Goal: Transaction & Acquisition: Purchase product/service

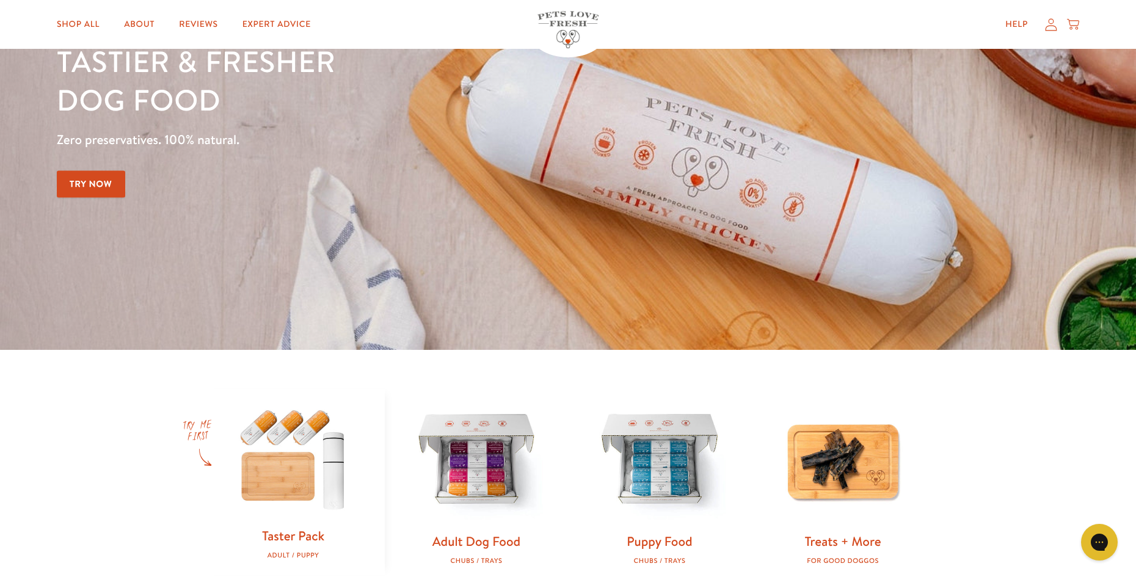
scroll to position [183, 0]
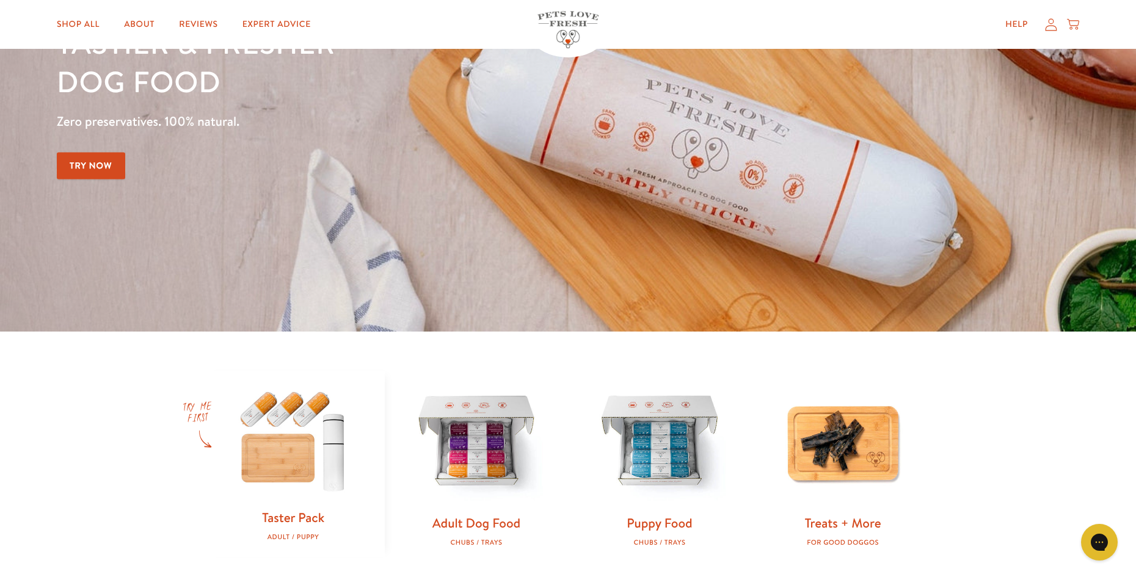
click at [96, 169] on link "Try Now" at bounding box center [91, 165] width 68 height 27
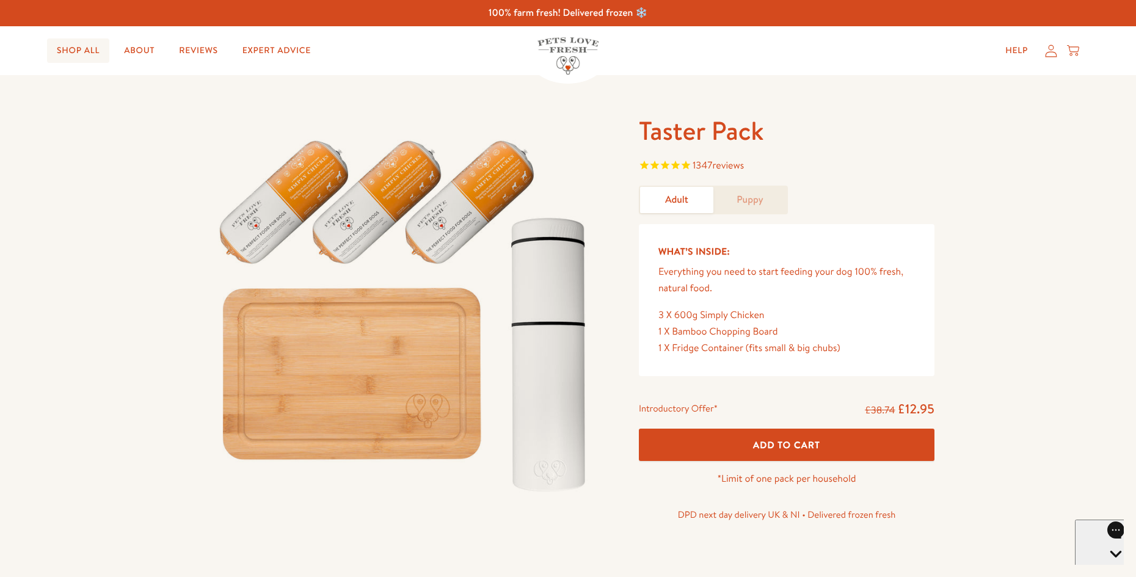
click at [77, 51] on link "Shop All" at bounding box center [78, 50] width 62 height 24
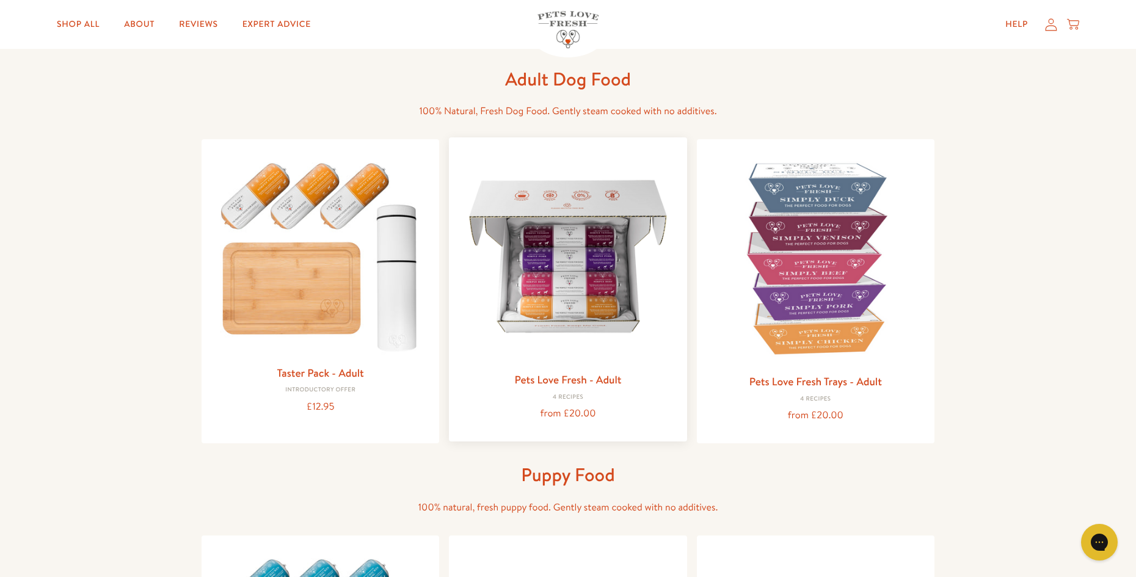
scroll to position [61, 0]
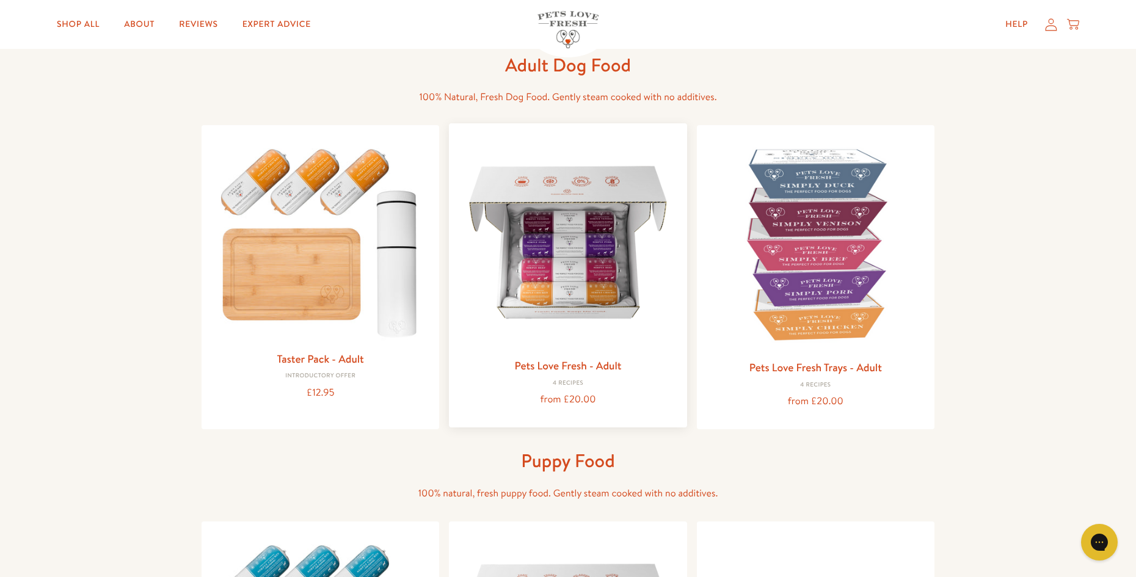
click at [563, 365] on link "Pets Love Fresh - Adult" at bounding box center [567, 365] width 107 height 15
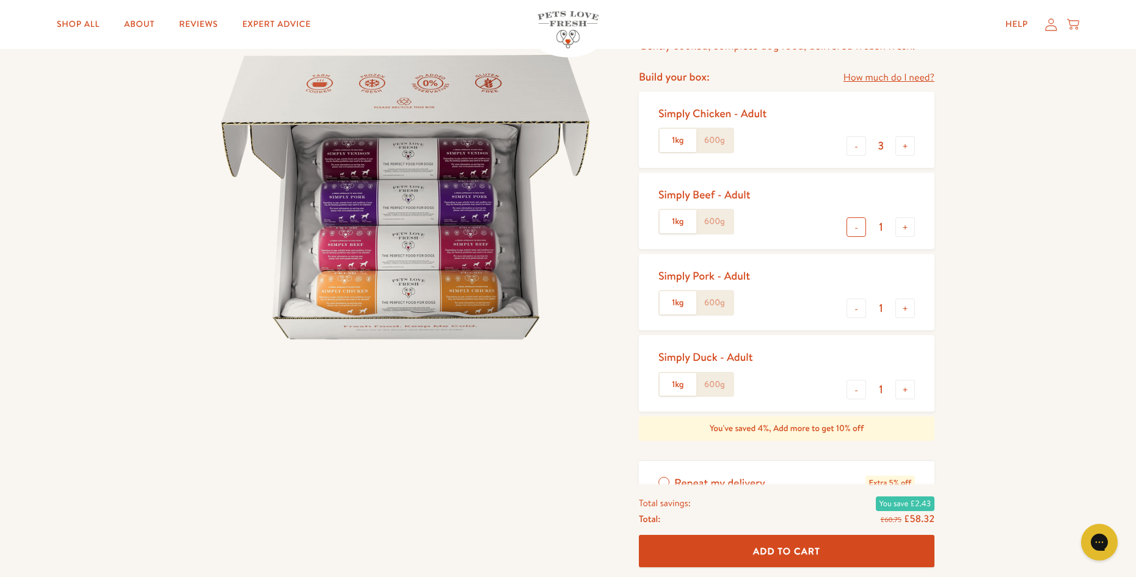
scroll to position [122, 0]
click at [853, 233] on button "-" at bounding box center [856, 226] width 20 height 20
type input "0"
click at [853, 233] on button "-" at bounding box center [856, 226] width 20 height 20
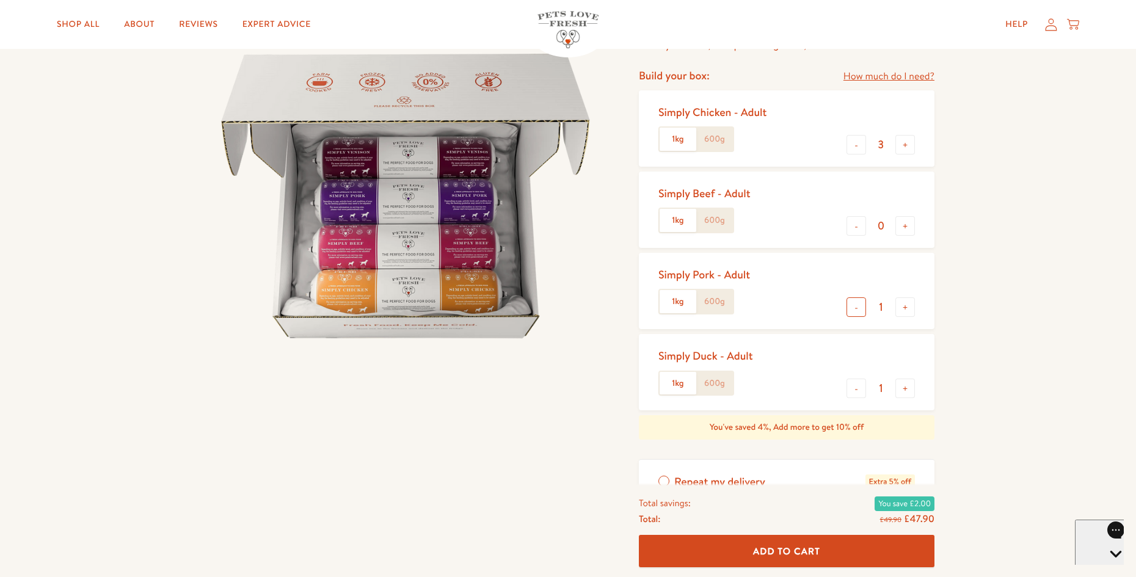
click at [858, 304] on button "-" at bounding box center [856, 307] width 20 height 20
type input "0"
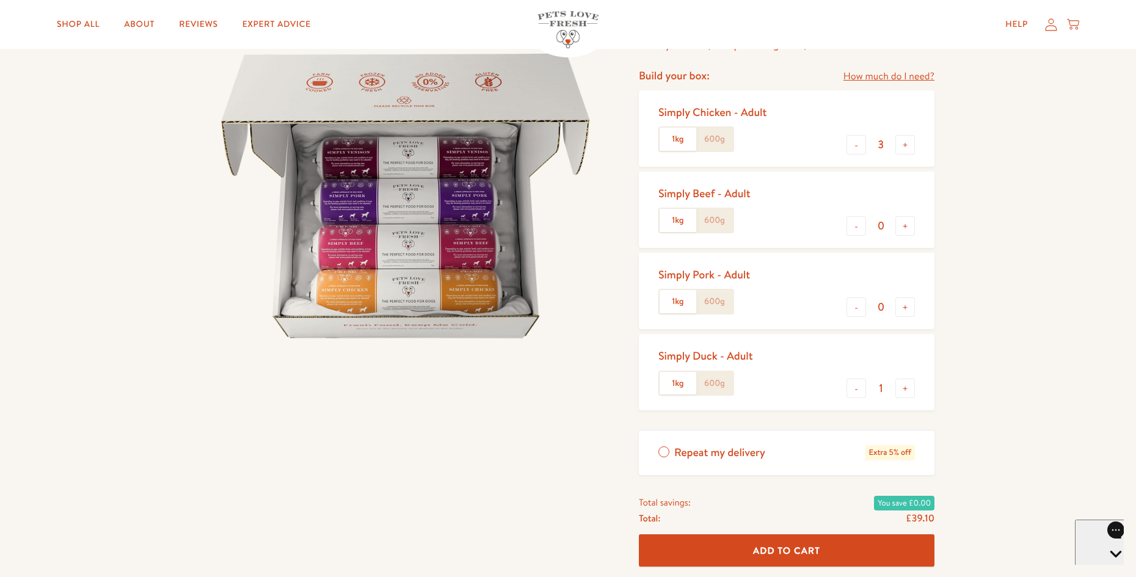
click at [786, 552] on span "Add To Cart" at bounding box center [786, 550] width 67 height 13
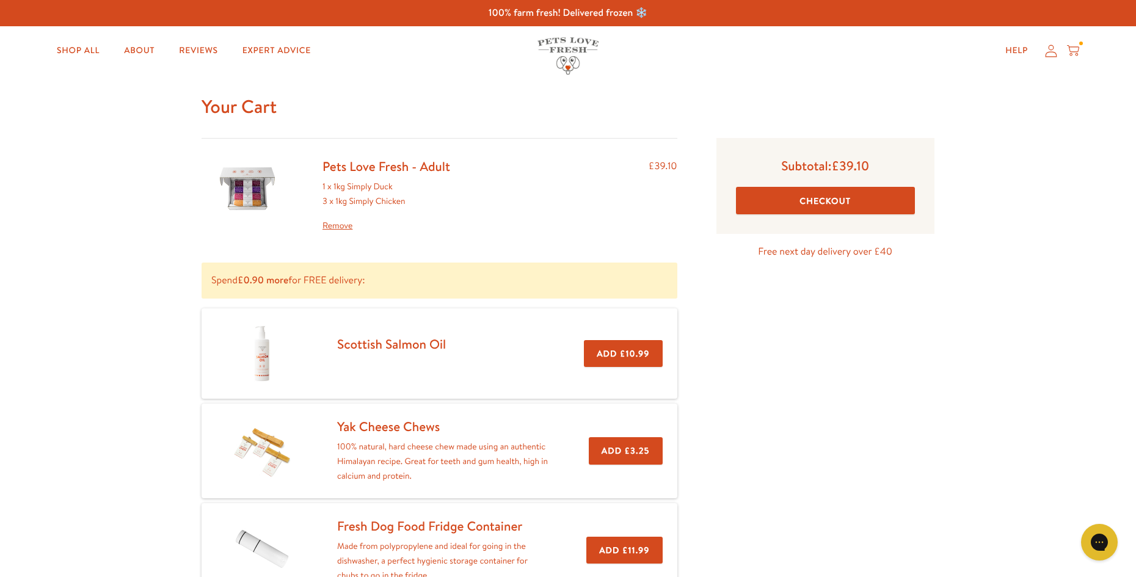
click at [817, 200] on button "Checkout" at bounding box center [825, 200] width 179 height 27
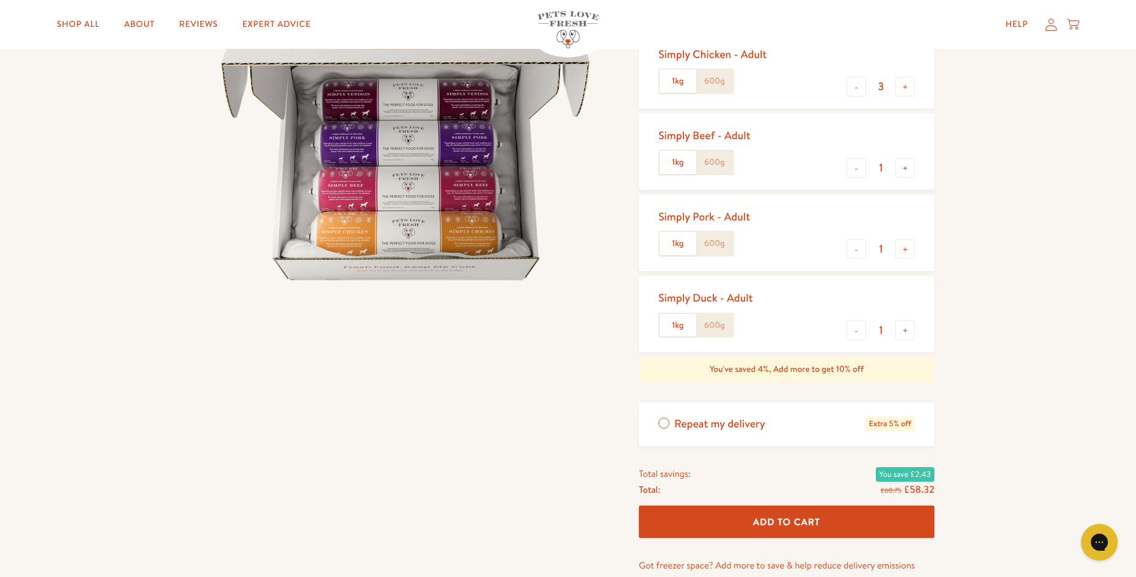
scroll to position [61, 0]
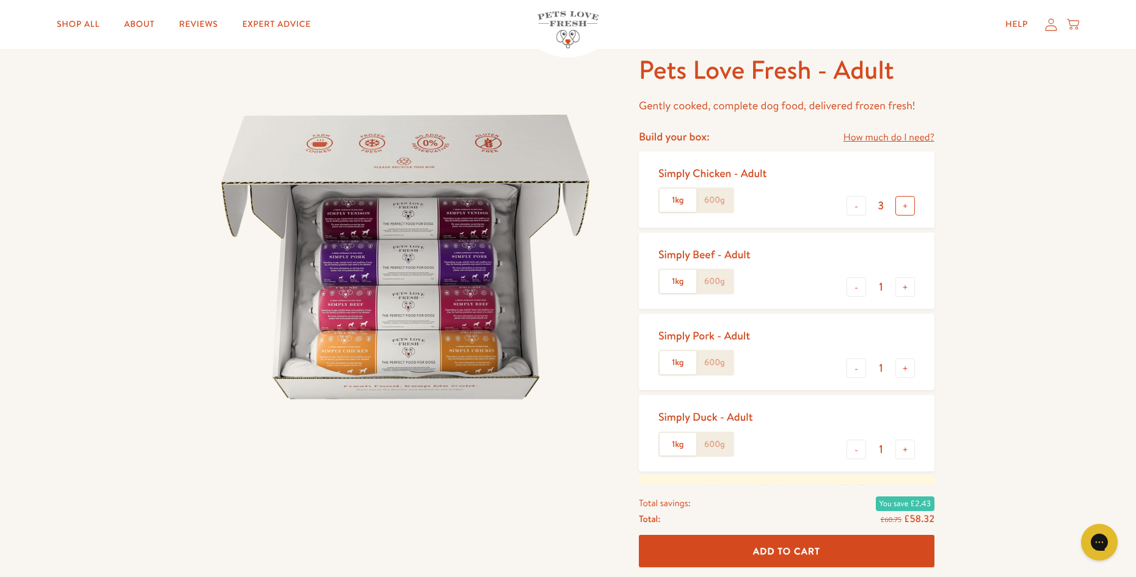
click at [898, 201] on button "+" at bounding box center [905, 206] width 20 height 20
click at [853, 203] on button "-" at bounding box center [856, 206] width 20 height 20
type input "4"
click at [857, 445] on button "-" at bounding box center [856, 450] width 20 height 20
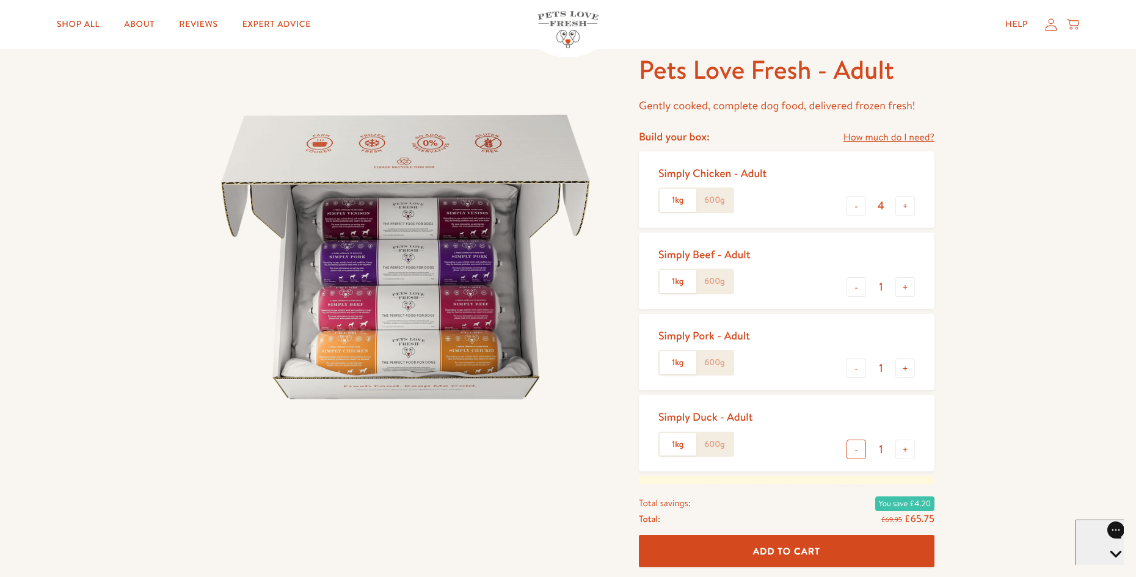
type input "0"
click at [856, 360] on button "-" at bounding box center [856, 368] width 20 height 20
type input "0"
click at [856, 288] on button "-" at bounding box center [856, 287] width 20 height 20
type input "0"
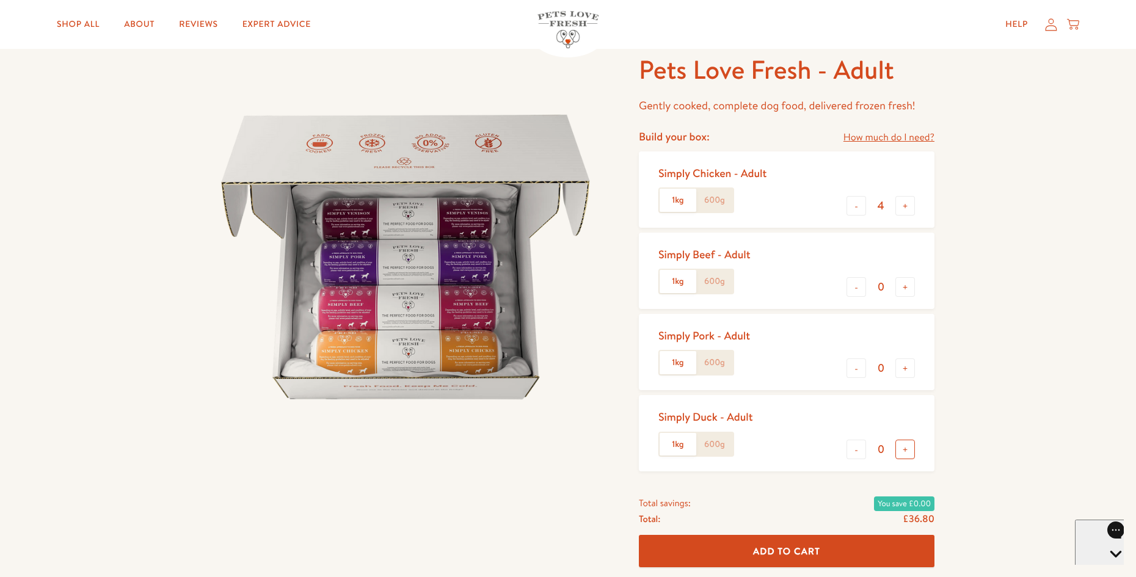
click at [908, 452] on button "+" at bounding box center [905, 450] width 20 height 20
type input "1"
click at [75, 27] on link "Shop All" at bounding box center [78, 24] width 62 height 24
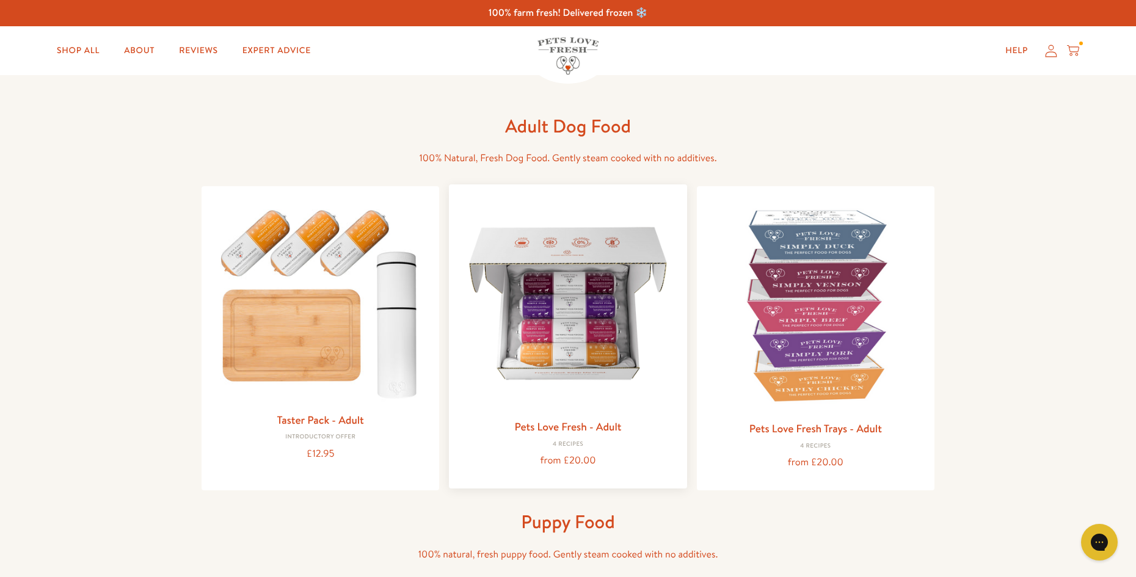
click at [578, 337] on img at bounding box center [568, 303] width 218 height 218
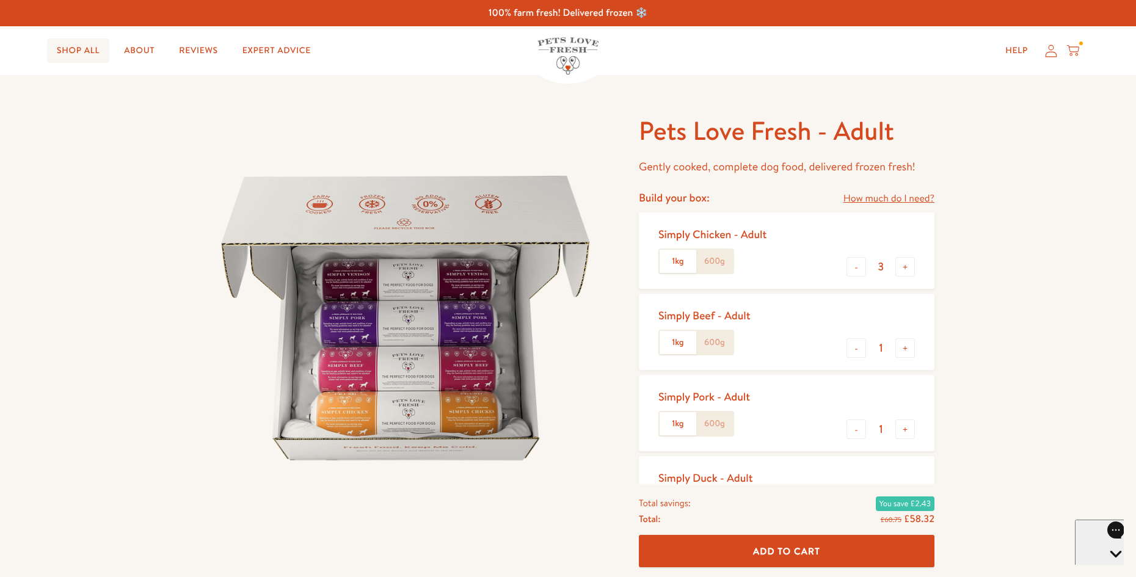
click at [75, 49] on link "Shop All" at bounding box center [78, 50] width 62 height 24
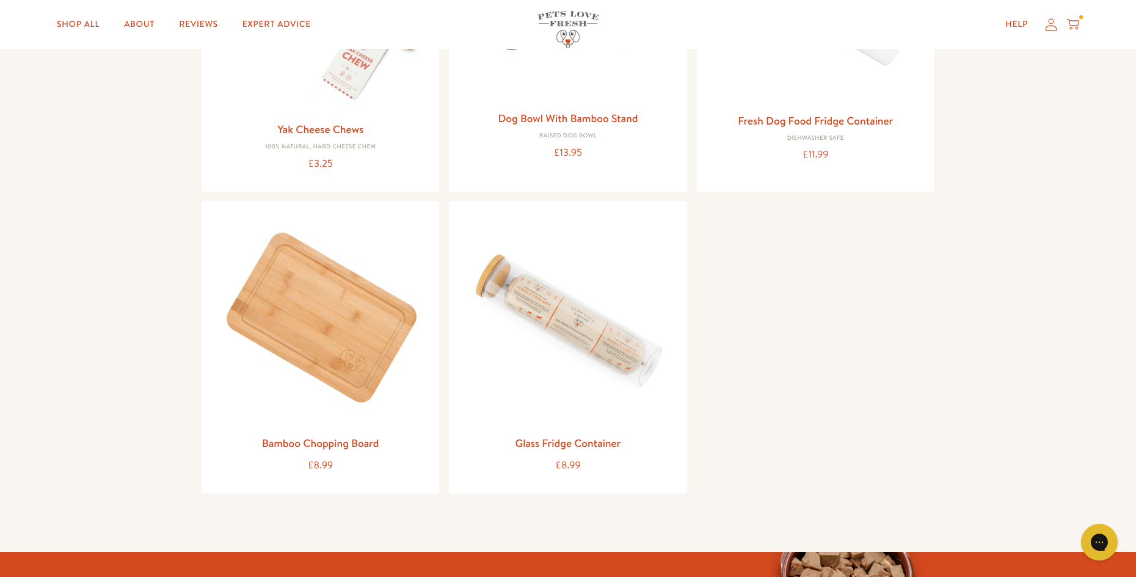
scroll to position [1588, 0]
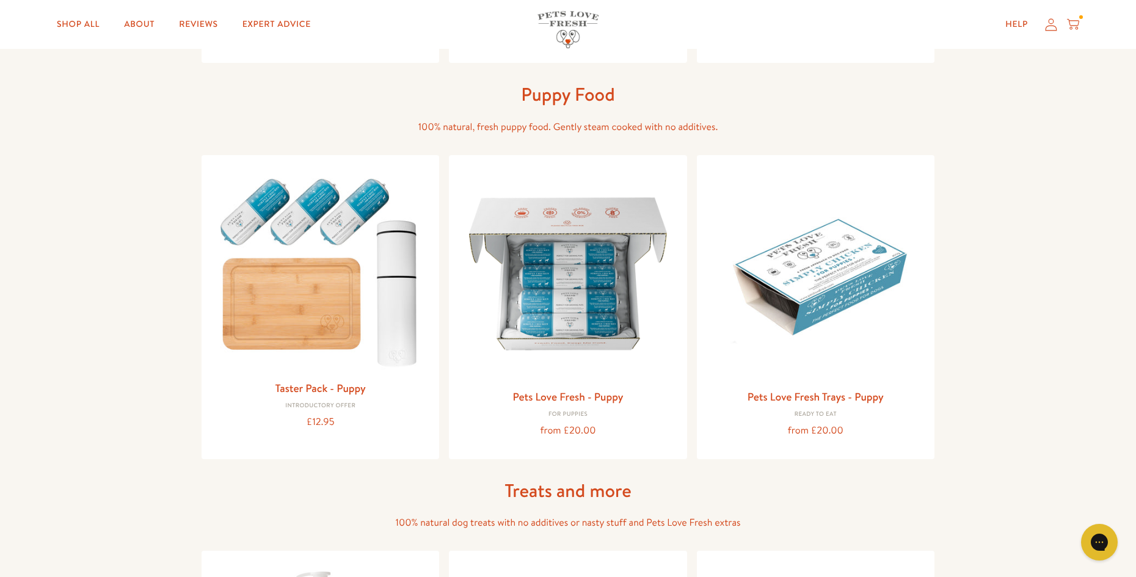
click at [678, 396] on div "Pets Love Fresh - Puppy For puppies from £20.00" at bounding box center [568, 307] width 238 height 304
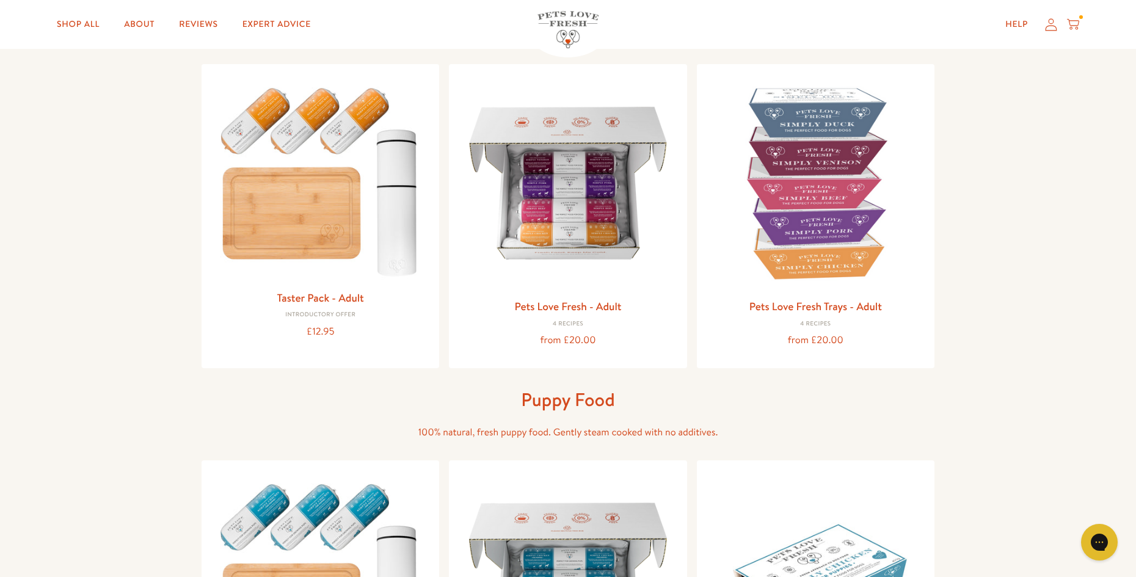
scroll to position [0, 0]
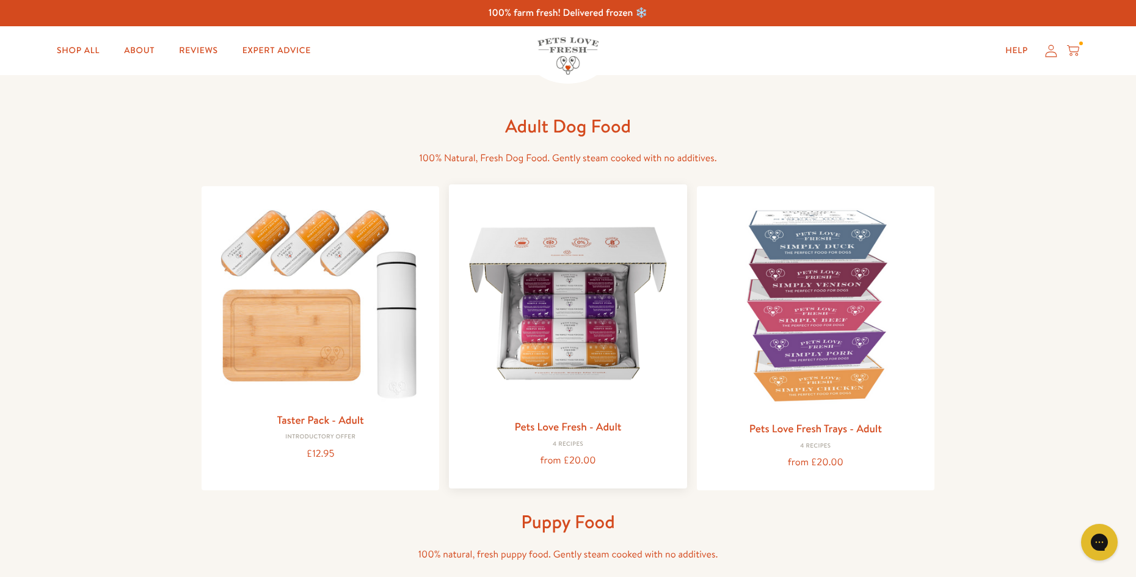
click at [592, 333] on img at bounding box center [568, 303] width 218 height 218
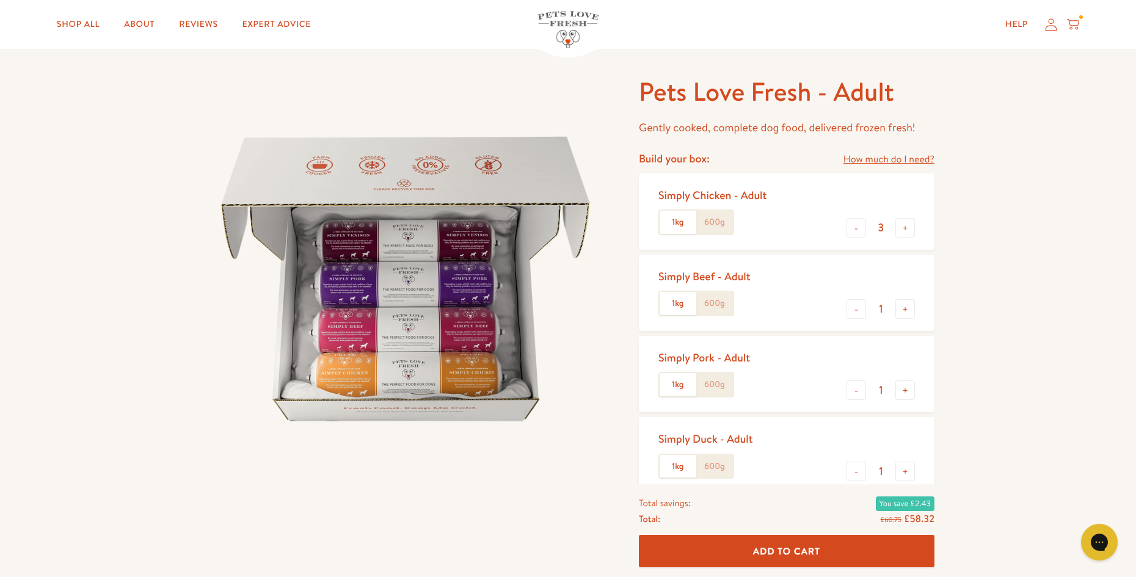
scroll to position [61, 0]
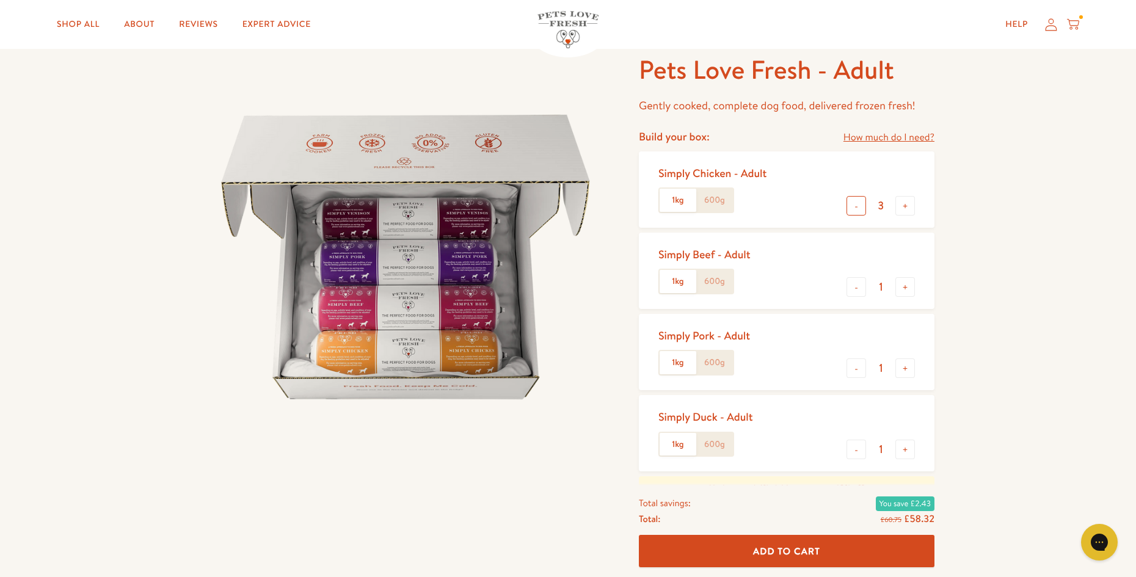
click at [858, 207] on button "-" at bounding box center [856, 206] width 20 height 20
type input "0"
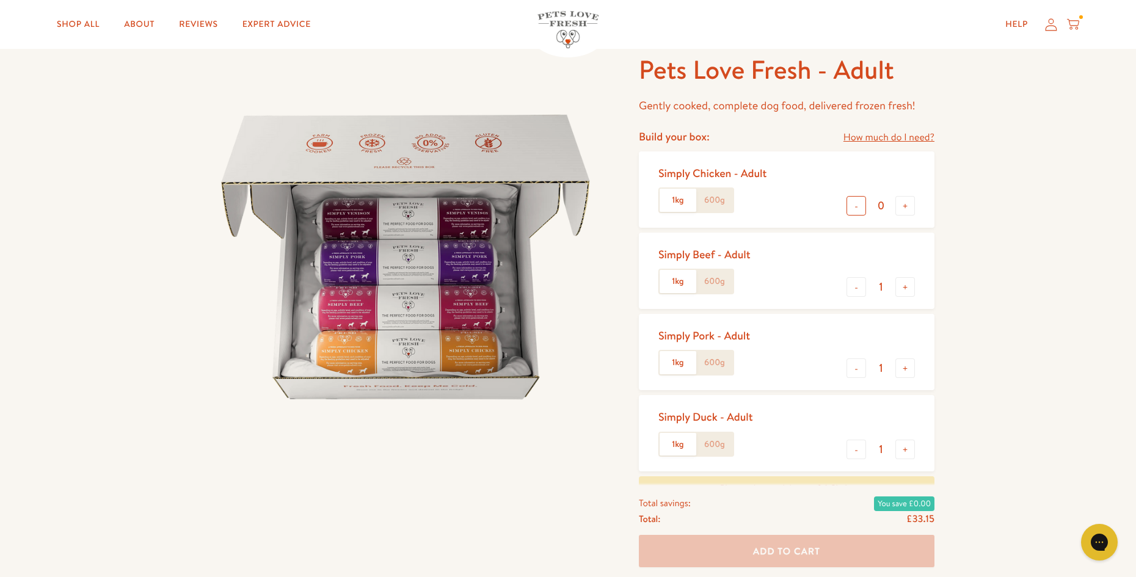
click at [858, 207] on button "-" at bounding box center [856, 206] width 20 height 20
click at [859, 289] on button "-" at bounding box center [856, 287] width 20 height 20
type input "0"
click at [861, 363] on button "-" at bounding box center [856, 368] width 20 height 20
type input "0"
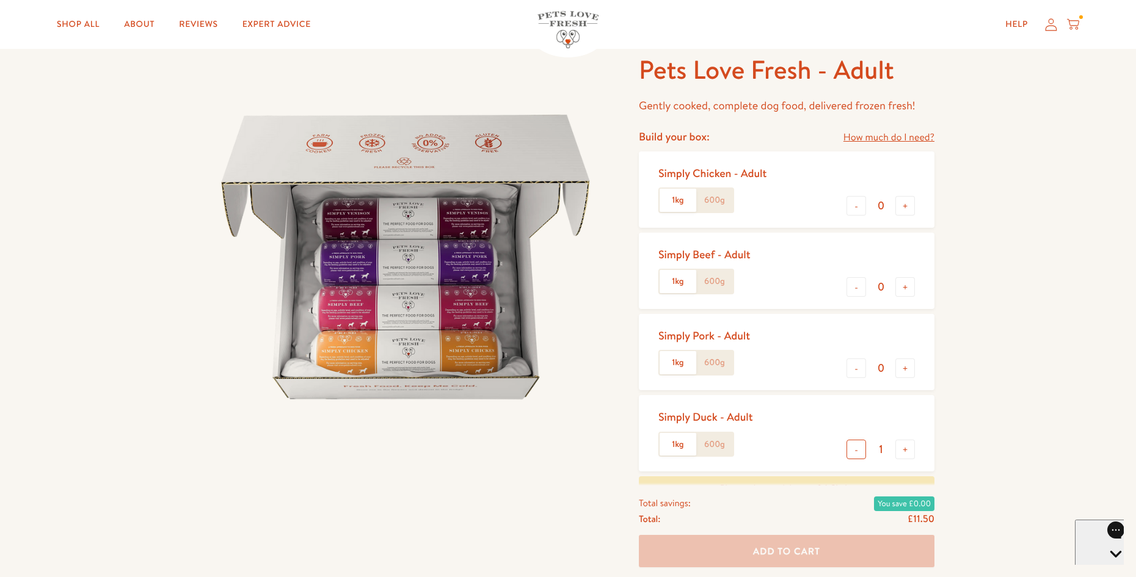
click at [865, 449] on button "-" at bounding box center [856, 450] width 20 height 20
type input "0"
click at [903, 208] on button "+" at bounding box center [905, 206] width 20 height 20
click at [851, 206] on button "-" at bounding box center [856, 206] width 20 height 20
type input "0"
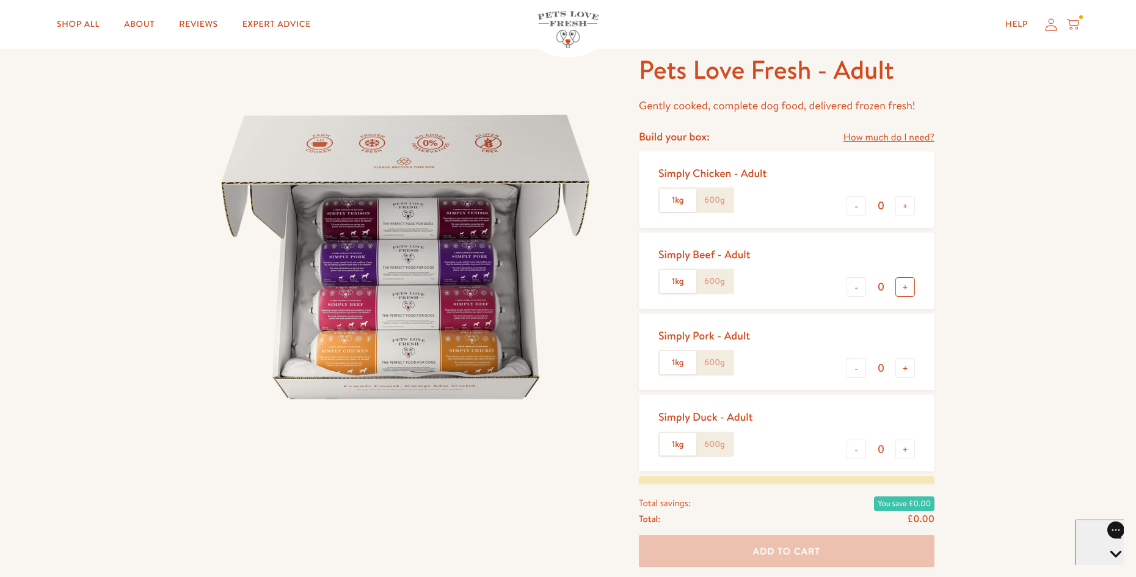
click at [907, 285] on button "+" at bounding box center [905, 287] width 20 height 20
click at [859, 287] on button "-" at bounding box center [856, 287] width 20 height 20
type input "0"
click at [906, 367] on button "+" at bounding box center [905, 368] width 20 height 20
click at [860, 366] on button "-" at bounding box center [856, 368] width 20 height 20
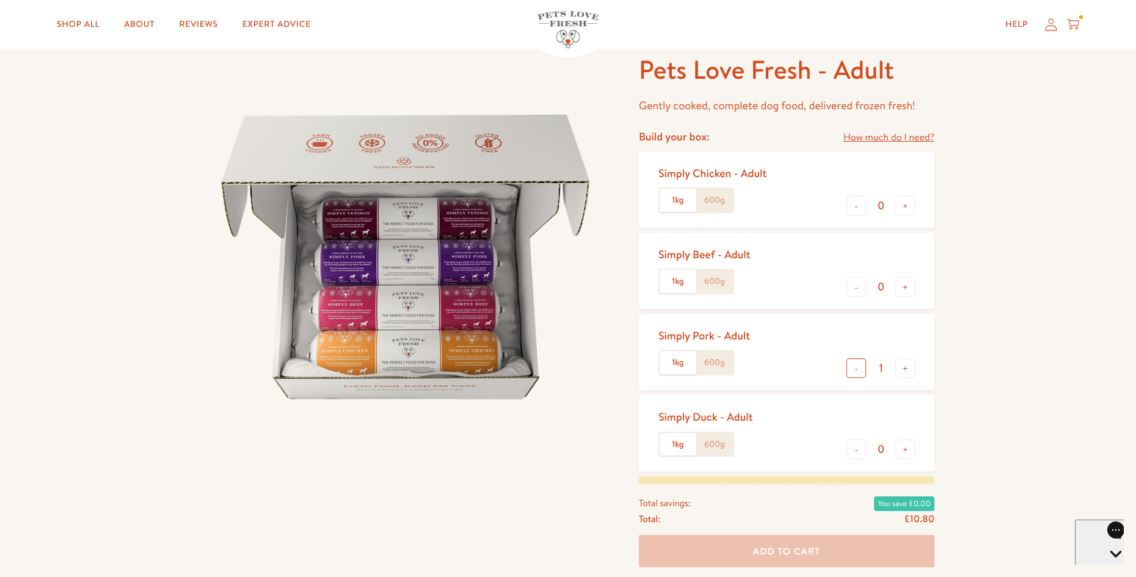
type input "0"
click at [907, 440] on button "+" at bounding box center [905, 450] width 20 height 20
click at [860, 444] on button "-" at bounding box center [856, 450] width 20 height 20
type input "0"
click at [900, 205] on button "+" at bounding box center [905, 206] width 20 height 20
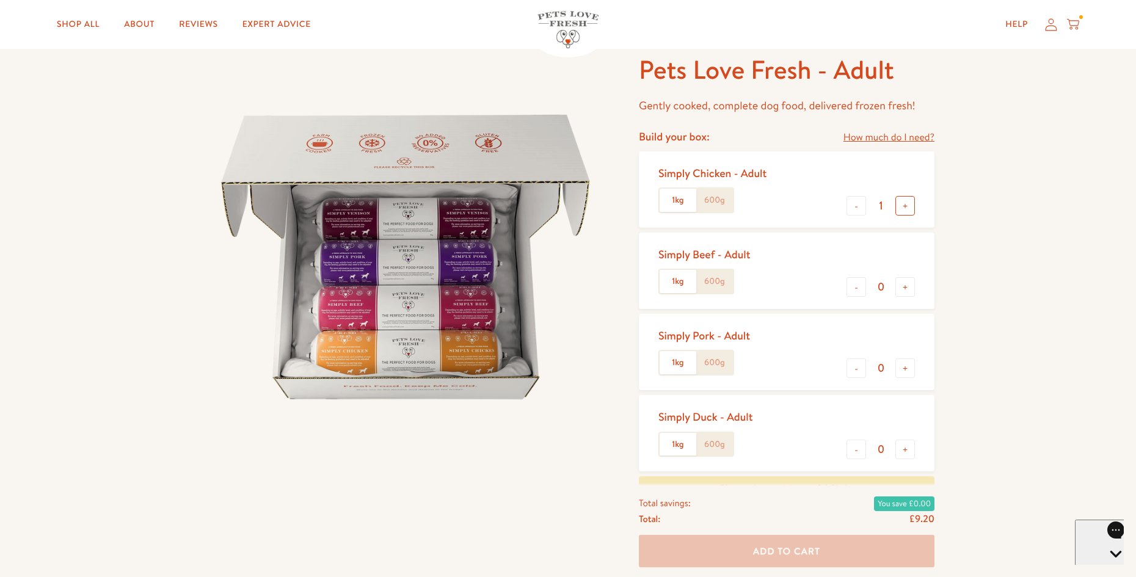
click at [900, 205] on button "+" at bounding box center [905, 206] width 20 height 20
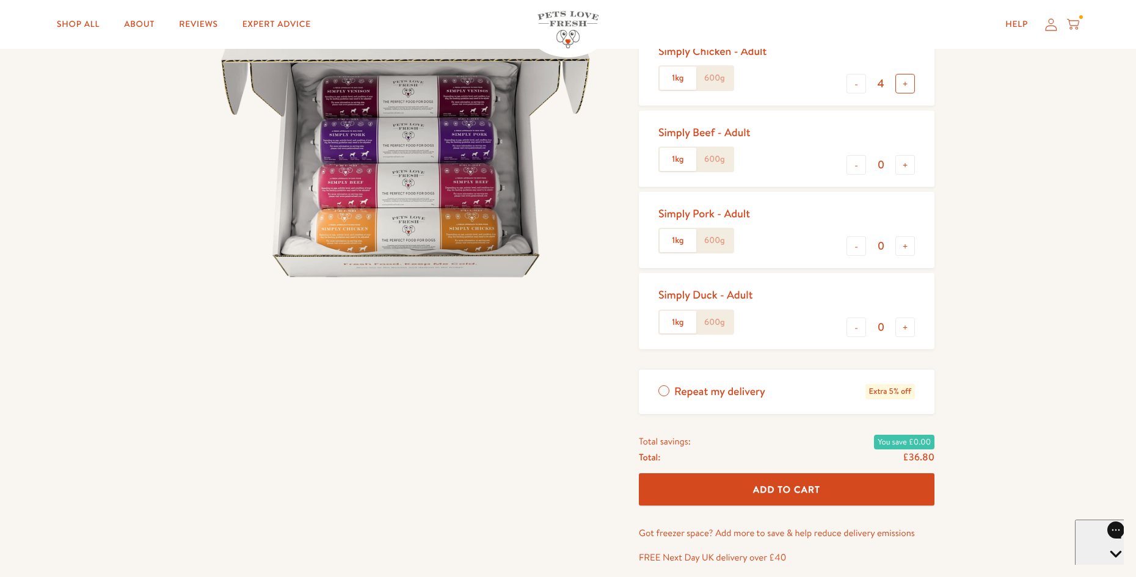
scroll to position [122, 0]
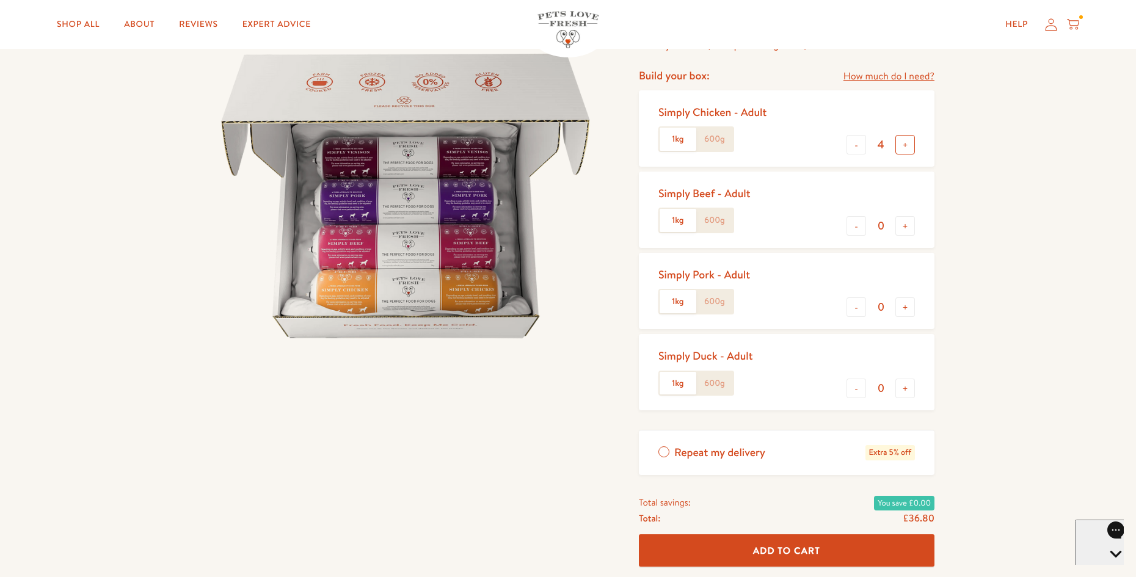
click at [901, 145] on button "+" at bounding box center [905, 145] width 20 height 20
type input "5"
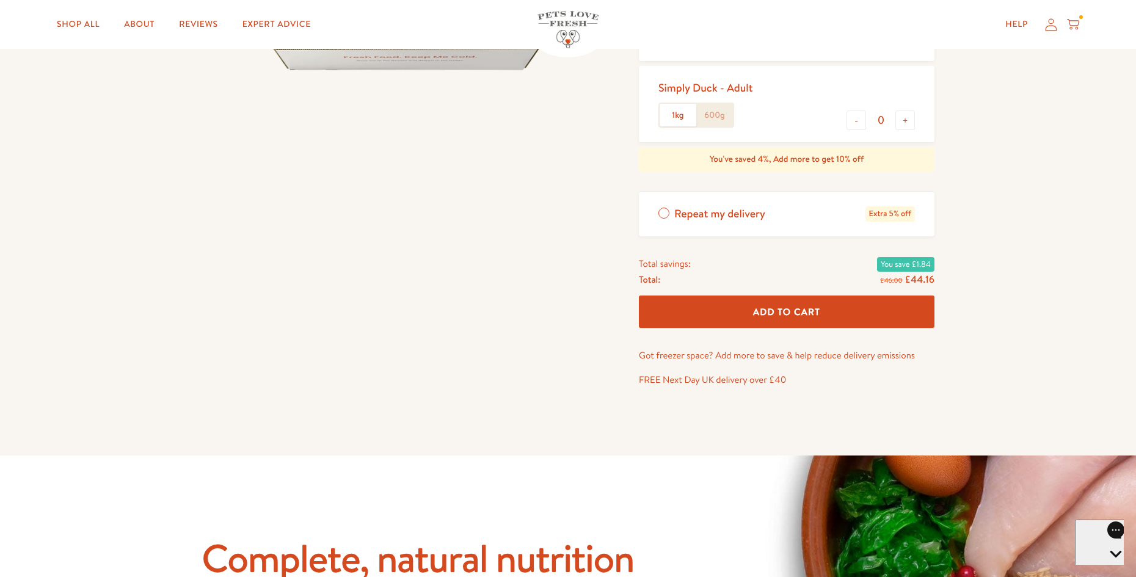
scroll to position [427, 0]
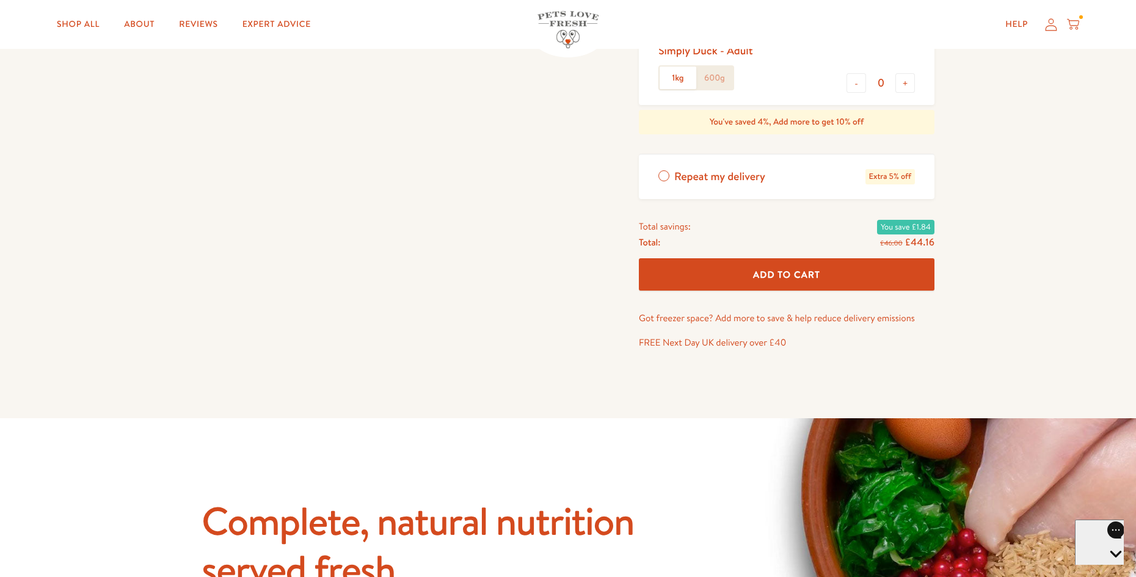
click at [664, 173] on label "Repeat my delivery Extra 5% off" at bounding box center [787, 177] width 296 height 45
click at [0, 0] on input "Repeat my delivery Extra 5% off" at bounding box center [0, 0] width 0 height 0
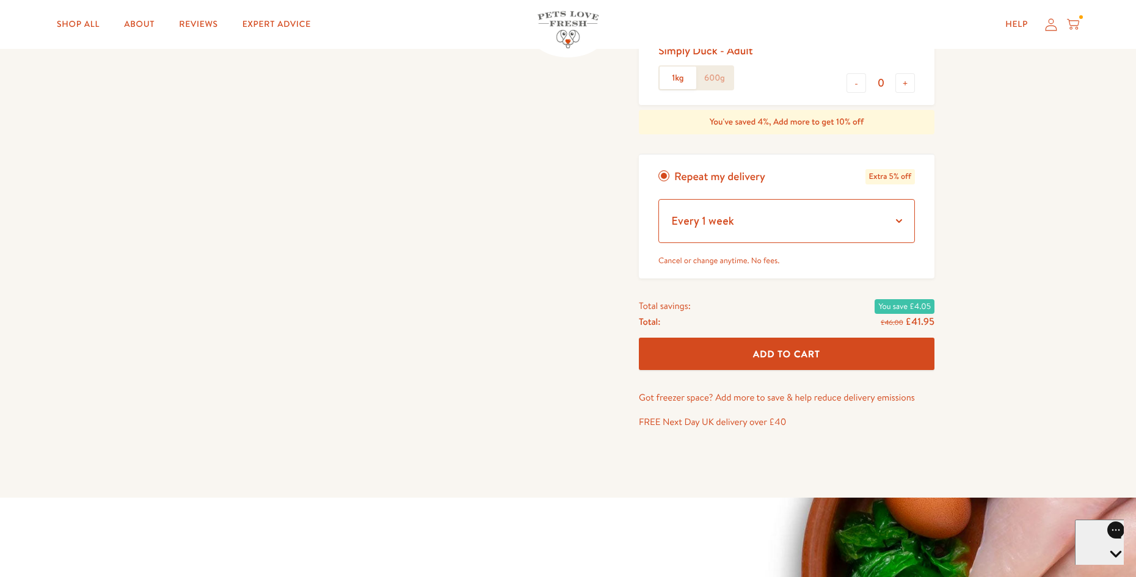
click at [902, 221] on select "Every 1 week Every 2 weeks Every 3 weeks Every 5 weeks Every 7 weeks Every 11 w…" at bounding box center [786, 221] width 256 height 44
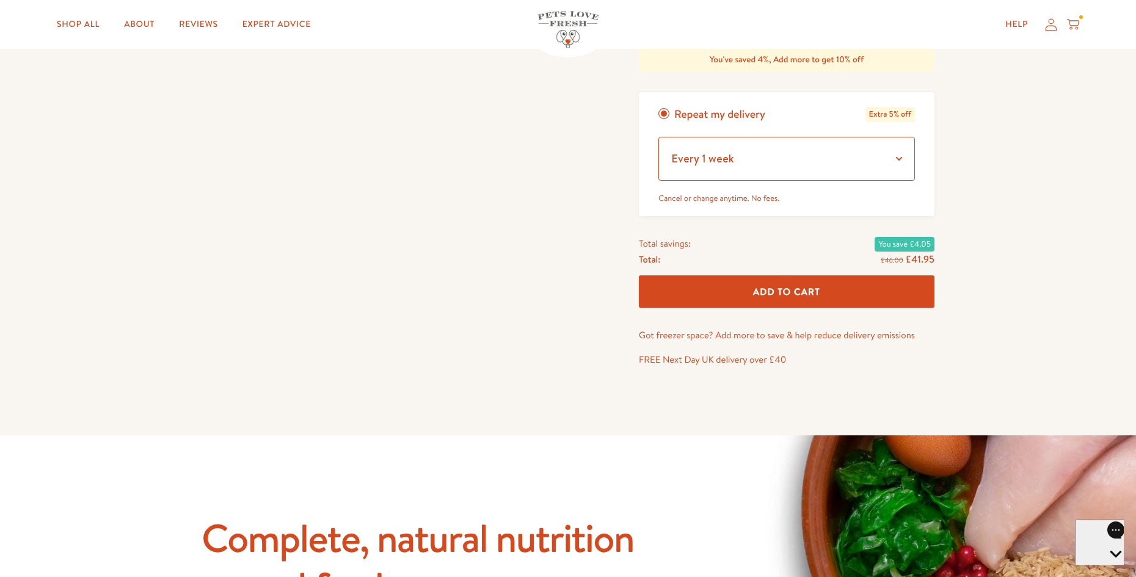
scroll to position [489, 0]
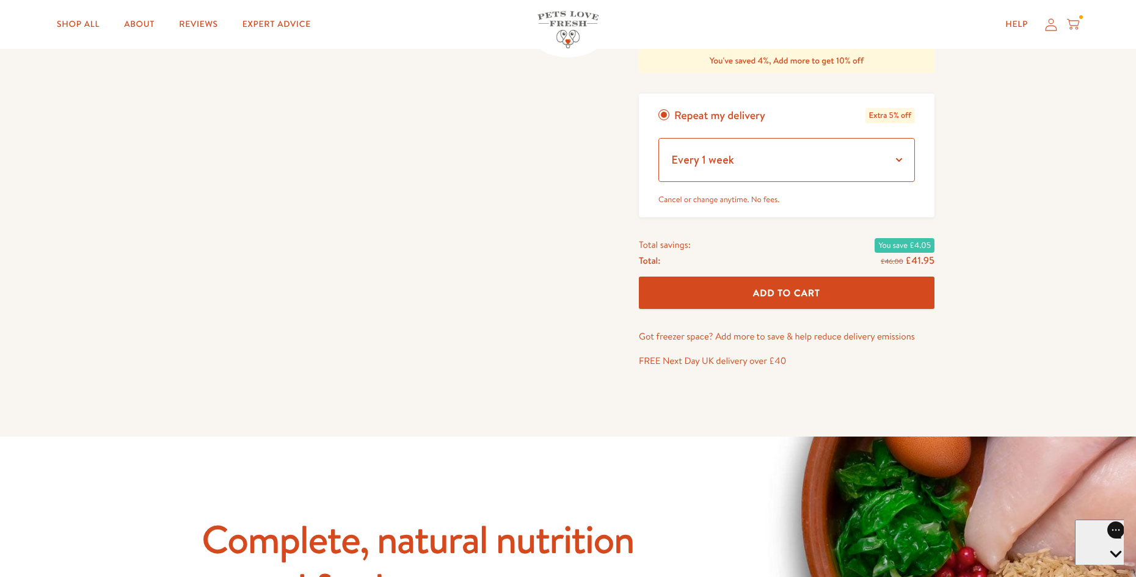
click at [886, 161] on select "Every 1 week Every 2 weeks Every 3 weeks Every 5 weeks Every 7 weeks Every 11 w…" at bounding box center [786, 160] width 256 height 44
select select "Every 12 weeks"
click at [658, 138] on select "Every 1 week Every 2 weeks Every 3 weeks Every 5 weeks Every 7 weeks Every 11 w…" at bounding box center [786, 160] width 256 height 44
click at [811, 289] on span "Add To Cart" at bounding box center [786, 292] width 67 height 13
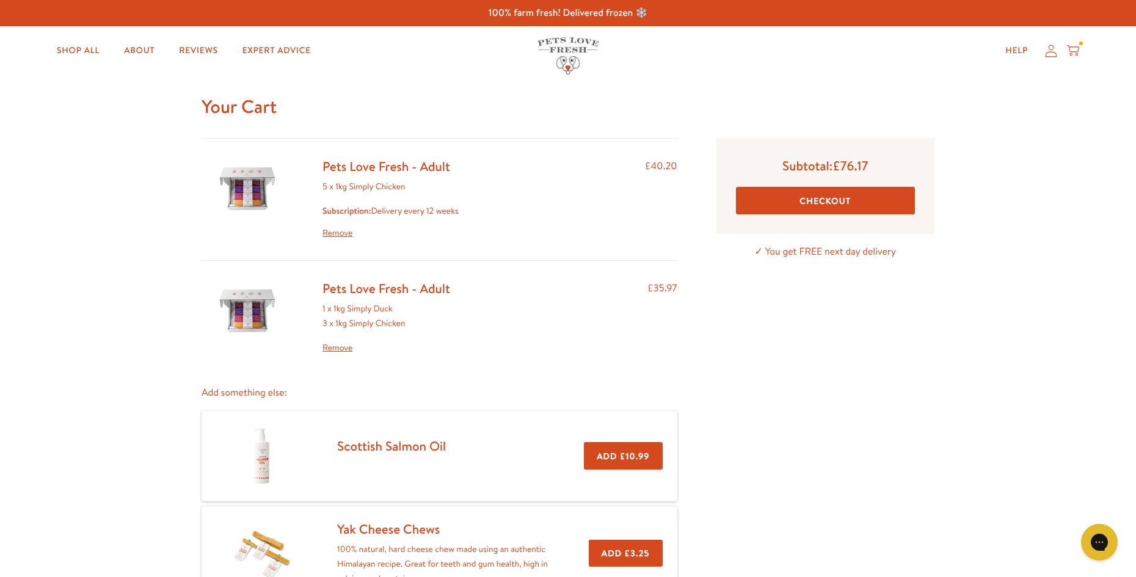
click at [340, 348] on link "Remove" at bounding box center [386, 348] width 128 height 15
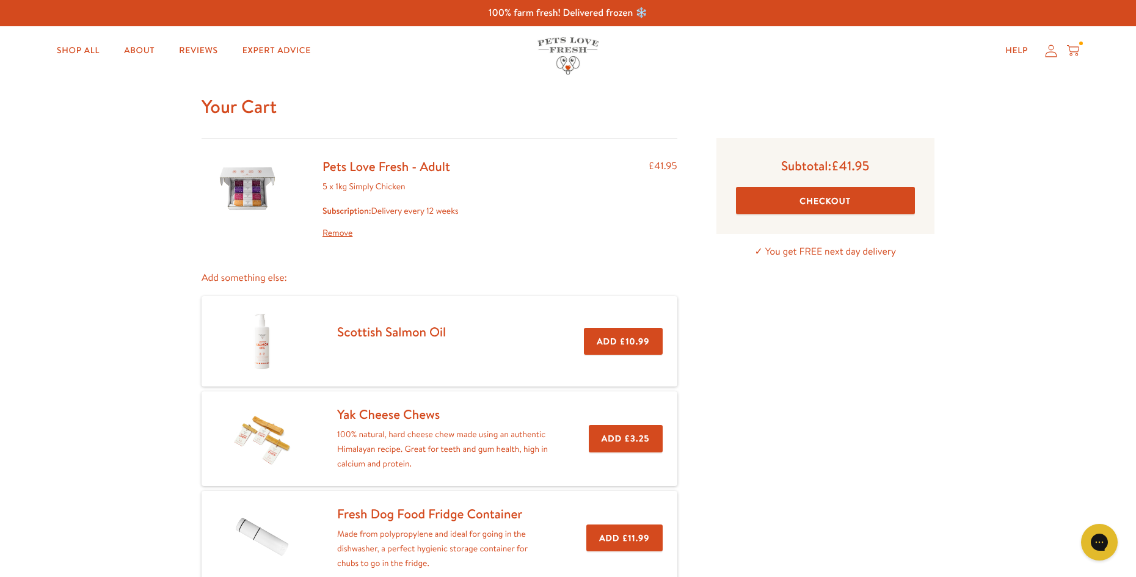
click at [337, 229] on link "Remove" at bounding box center [390, 233] width 136 height 15
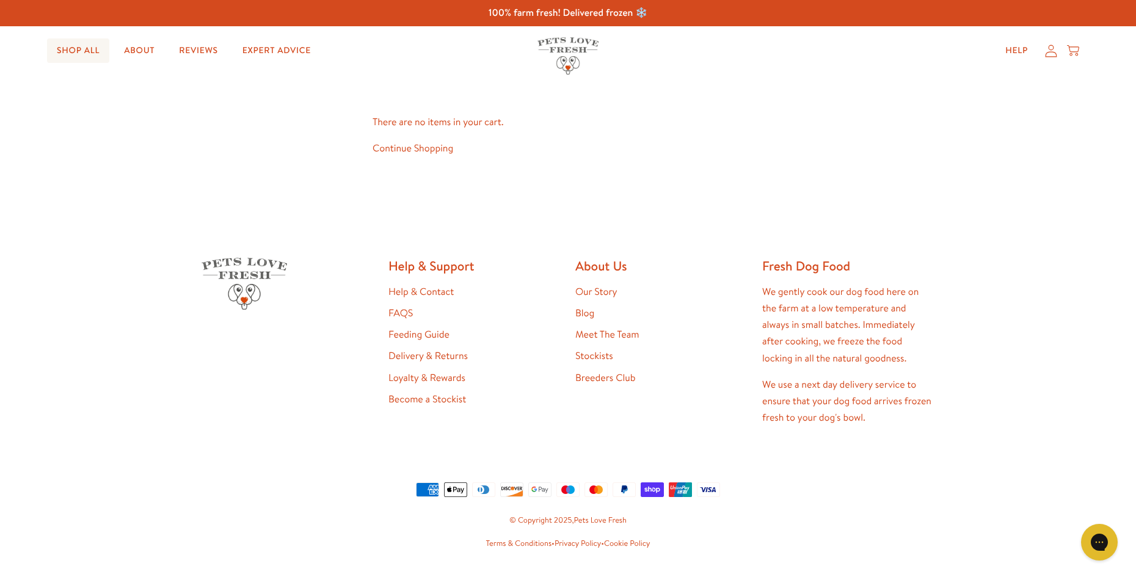
click at [76, 48] on link "Shop All" at bounding box center [78, 50] width 62 height 24
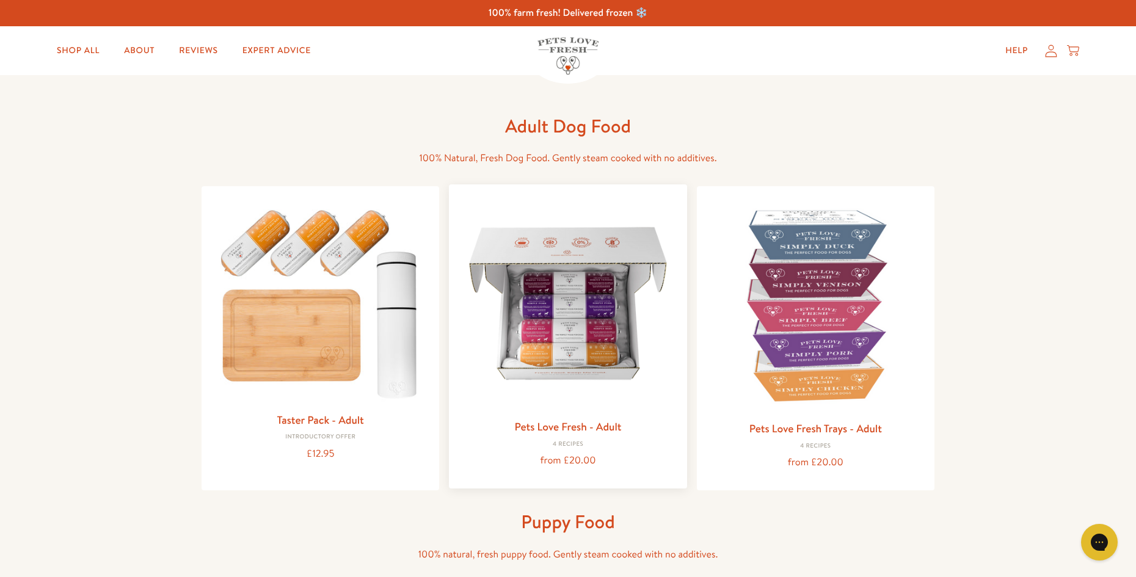
click at [575, 380] on img at bounding box center [568, 303] width 218 height 218
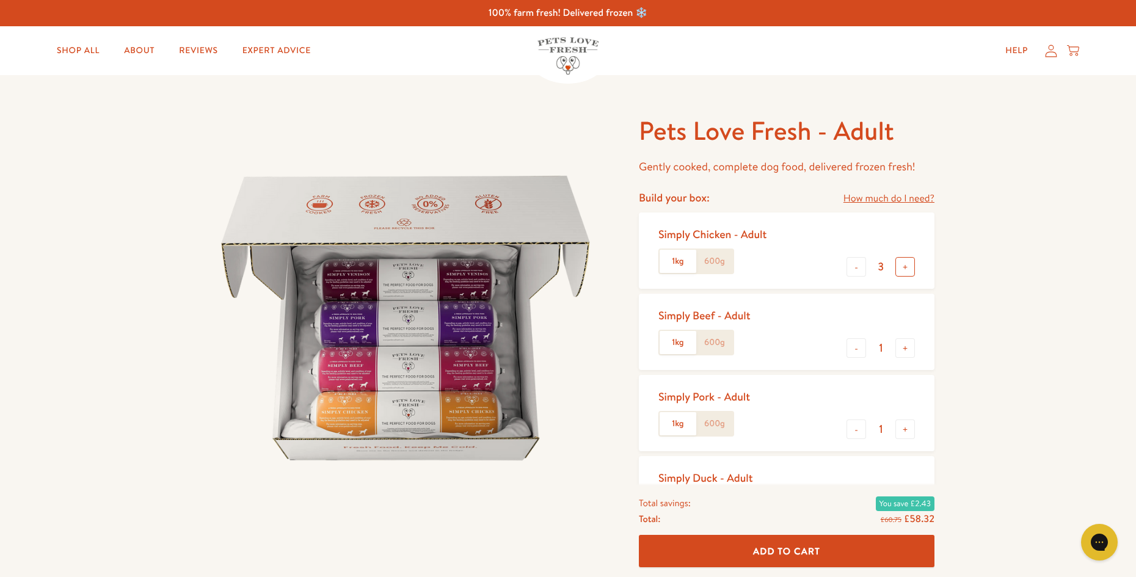
click at [905, 267] on button "+" at bounding box center [905, 267] width 20 height 20
type input "5"
click at [855, 346] on button "-" at bounding box center [856, 348] width 20 height 20
type input "0"
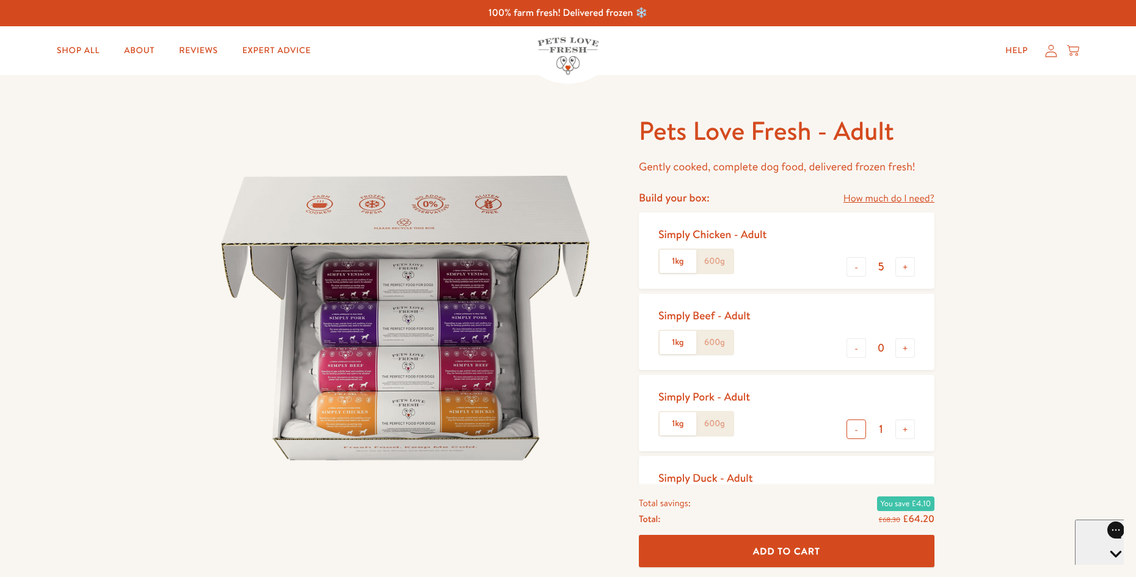
click at [854, 426] on button "-" at bounding box center [856, 430] width 20 height 20
type input "0"
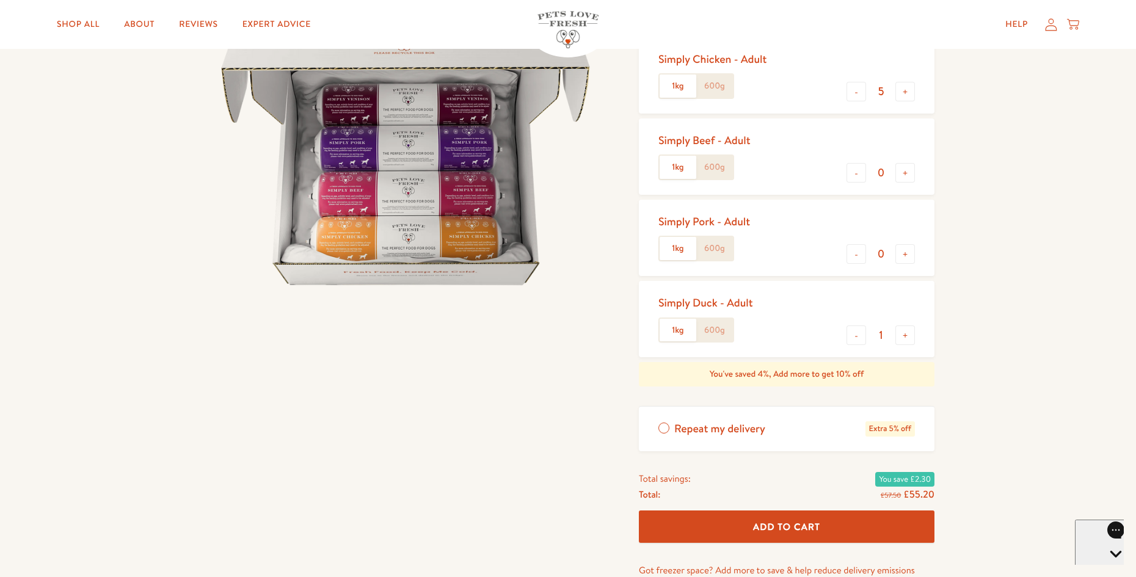
scroll to position [183, 0]
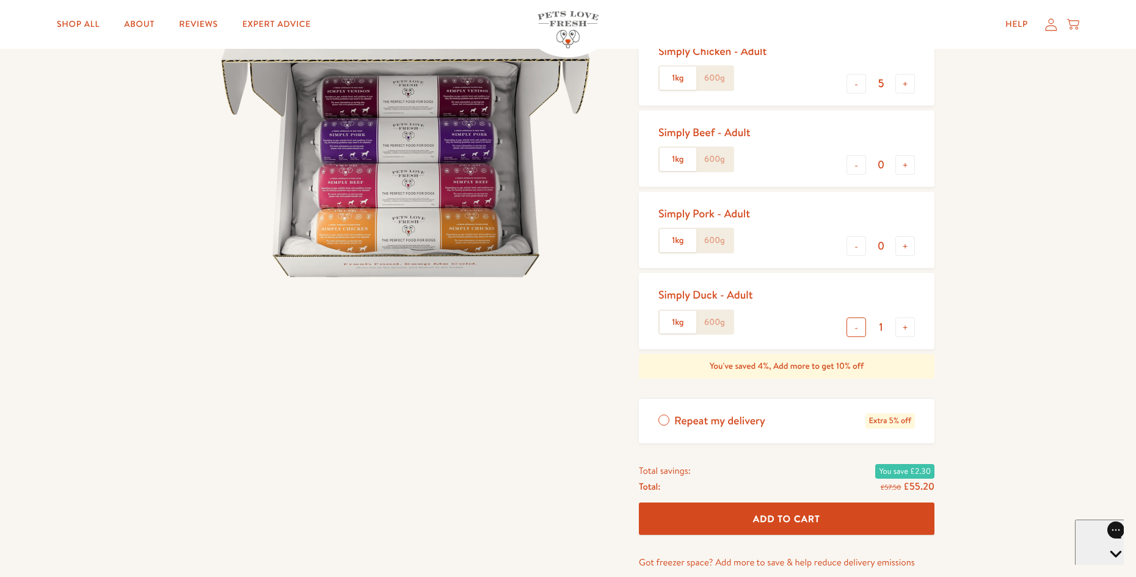
click at [856, 323] on button "-" at bounding box center [856, 328] width 20 height 20
type input "0"
click at [666, 421] on label "Repeat my delivery Extra 5% off" at bounding box center [787, 421] width 296 height 45
click at [0, 0] on input "Repeat my delivery Extra 5% off" at bounding box center [0, 0] width 0 height 0
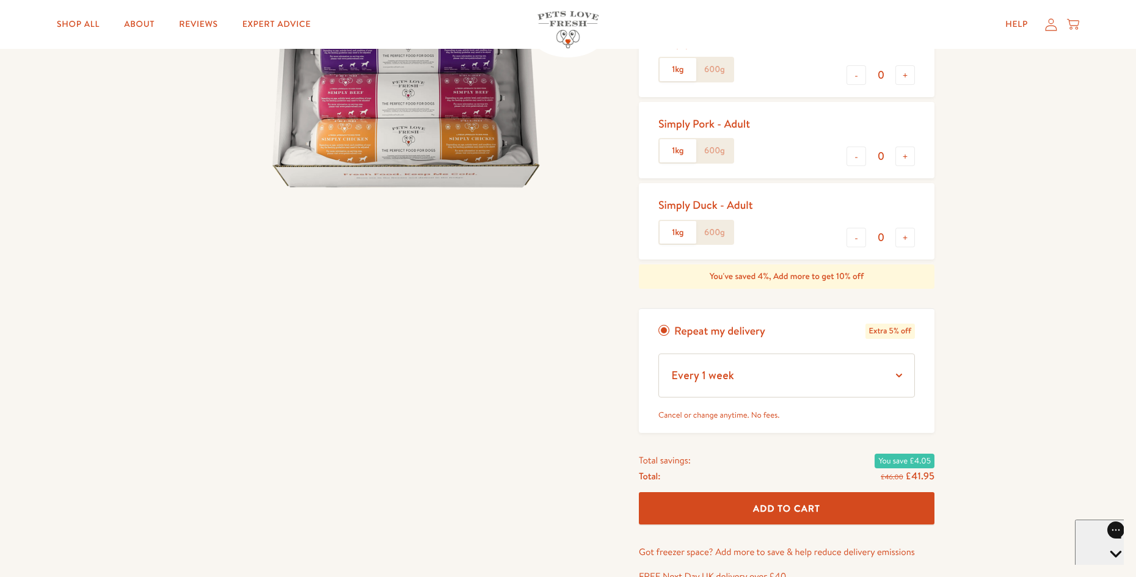
scroll to position [366, 0]
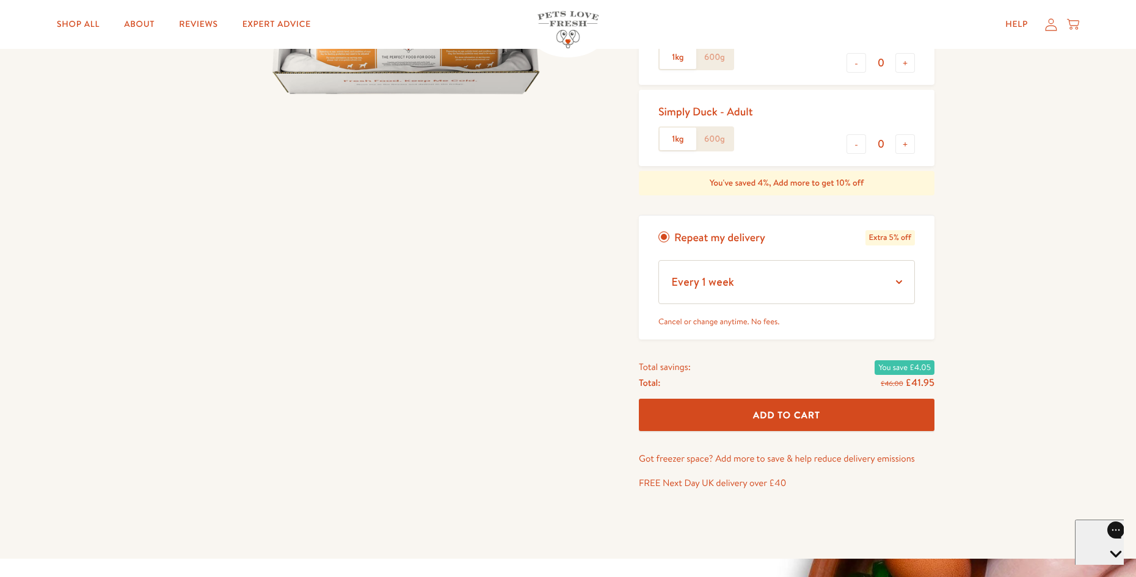
click at [666, 421] on button "Add To Cart" at bounding box center [787, 415] width 296 height 32
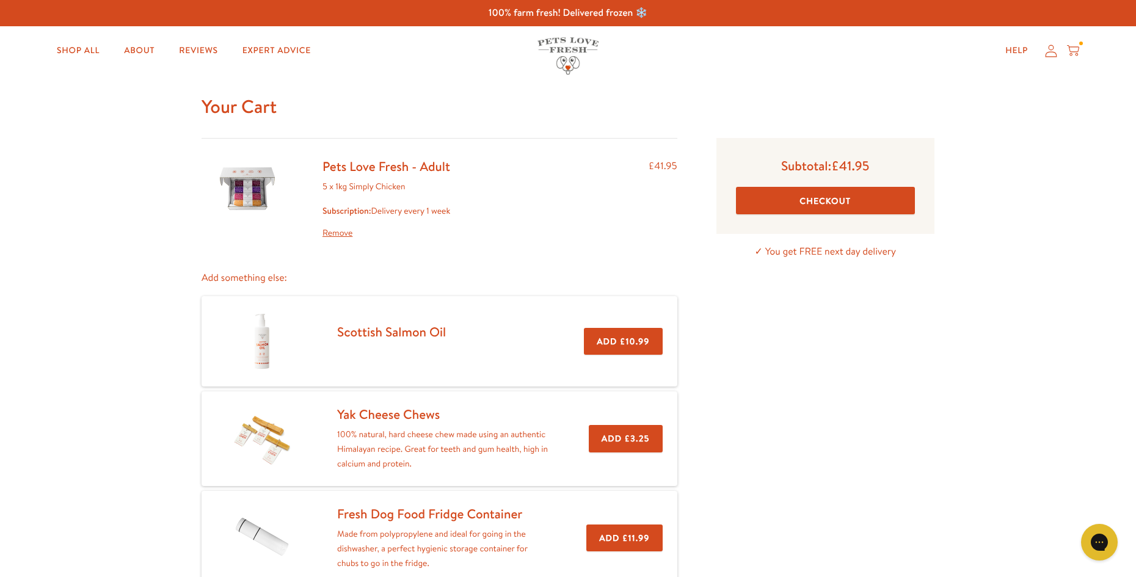
click at [831, 201] on button "Checkout" at bounding box center [825, 200] width 179 height 27
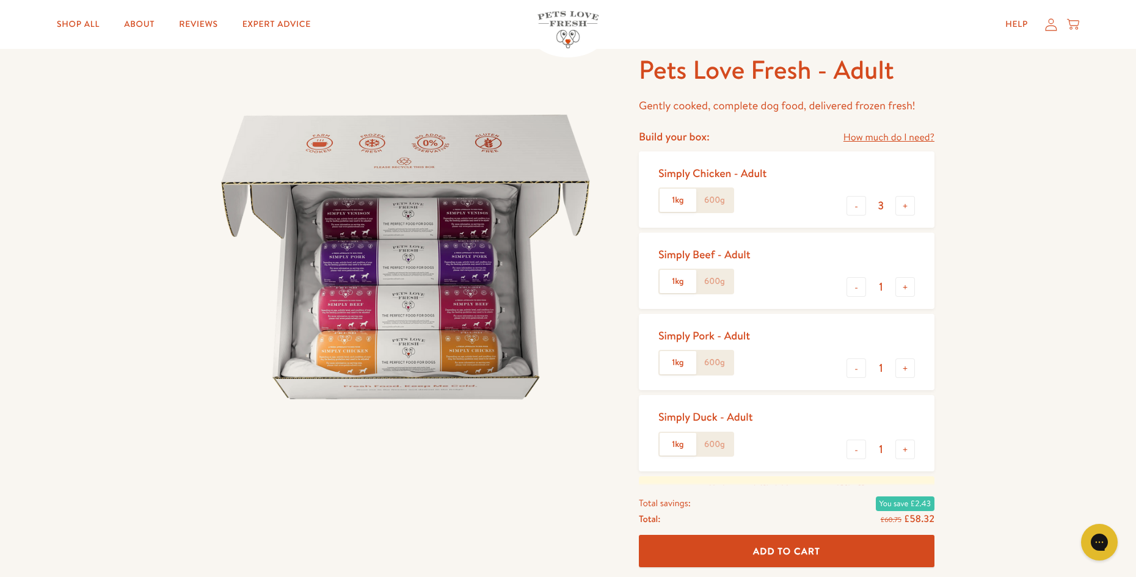
scroll to position [305, 0]
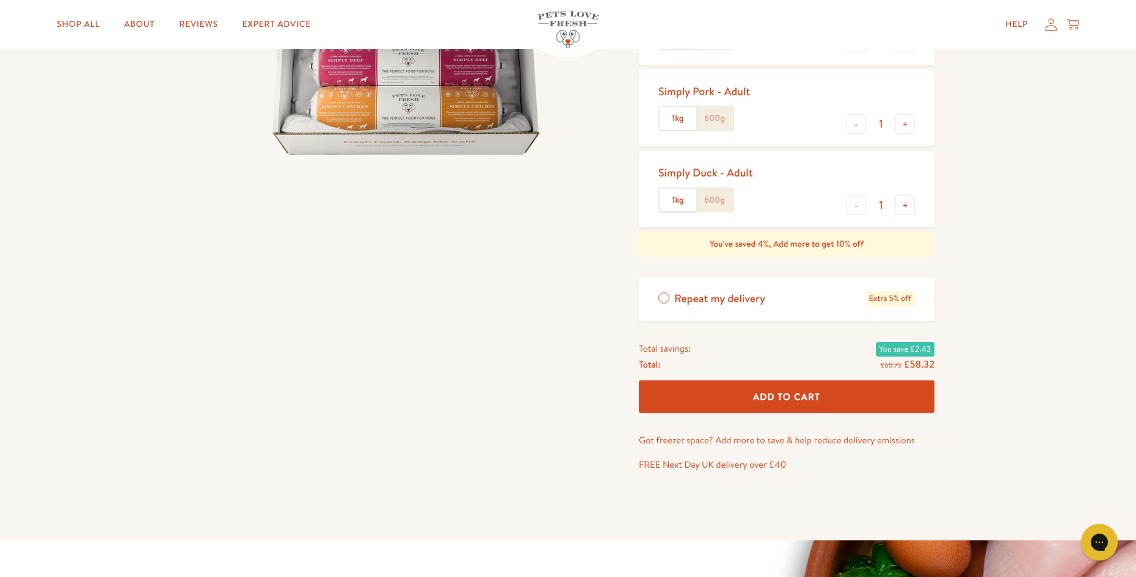
click at [719, 302] on span "Repeat my delivery" at bounding box center [719, 298] width 91 height 15
click at [0, 0] on input "Repeat my delivery Extra 5% off" at bounding box center [0, 0] width 0 height 0
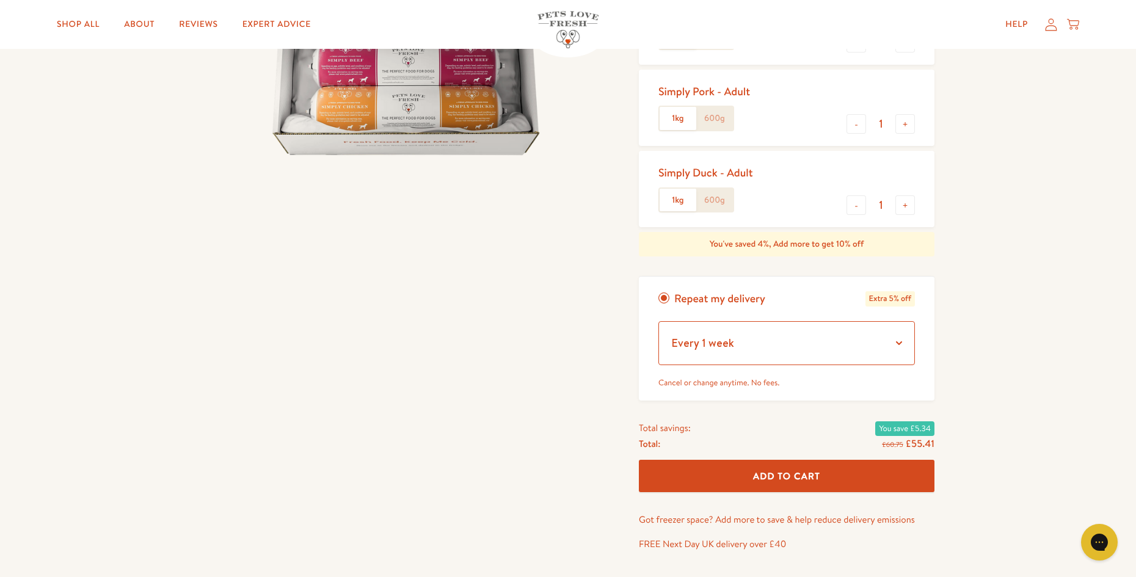
click at [911, 345] on select "Every 1 week Every 2 weeks Every 3 weeks Every 5 weeks Every 7 weeks Every 11 w…" at bounding box center [786, 343] width 256 height 44
select select "Every 12 weeks"
click at [658, 321] on select "Every 1 week Every 2 weeks Every 3 weeks Every 5 weeks Every 7 weeks Every 11 w…" at bounding box center [786, 343] width 256 height 44
click at [804, 476] on span "Add To Cart" at bounding box center [786, 476] width 67 height 13
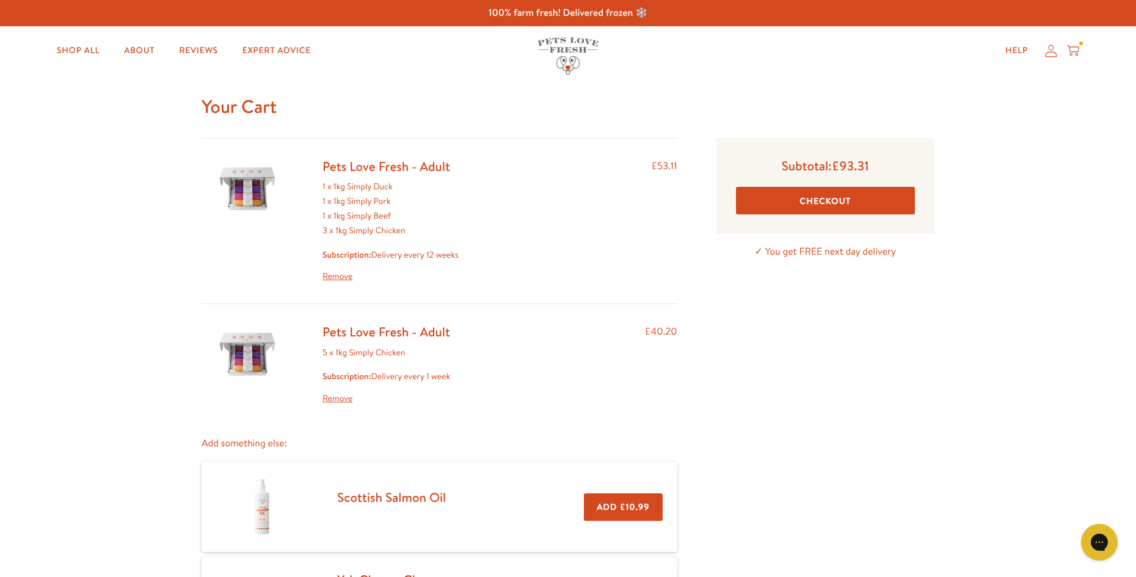
click at [333, 399] on link "Remove" at bounding box center [386, 398] width 128 height 15
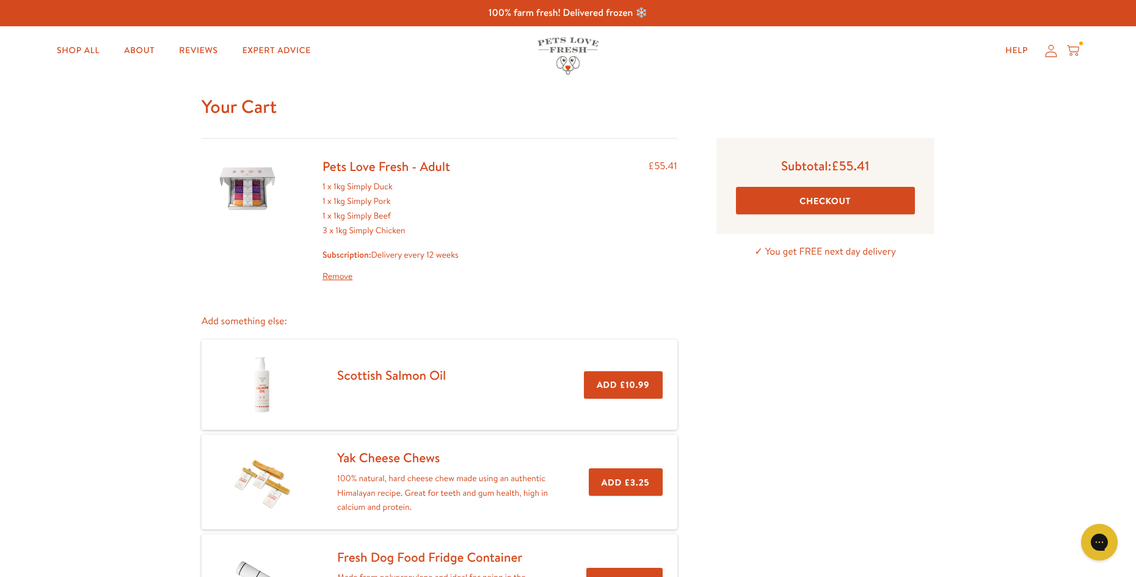
click at [344, 278] on link "Remove" at bounding box center [390, 276] width 136 height 15
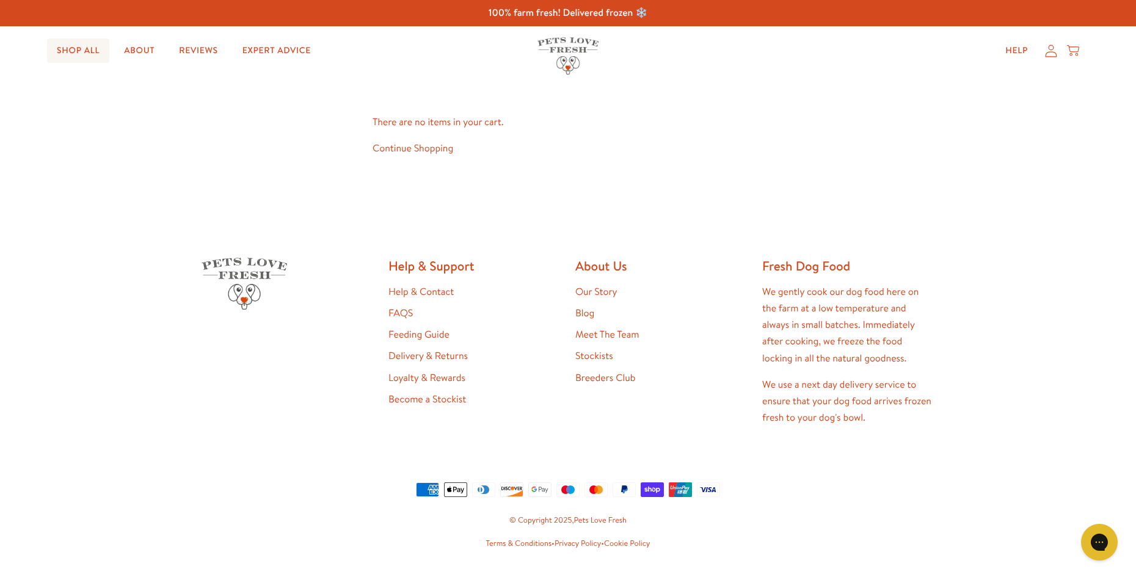
click at [78, 50] on link "Shop All" at bounding box center [78, 50] width 62 height 24
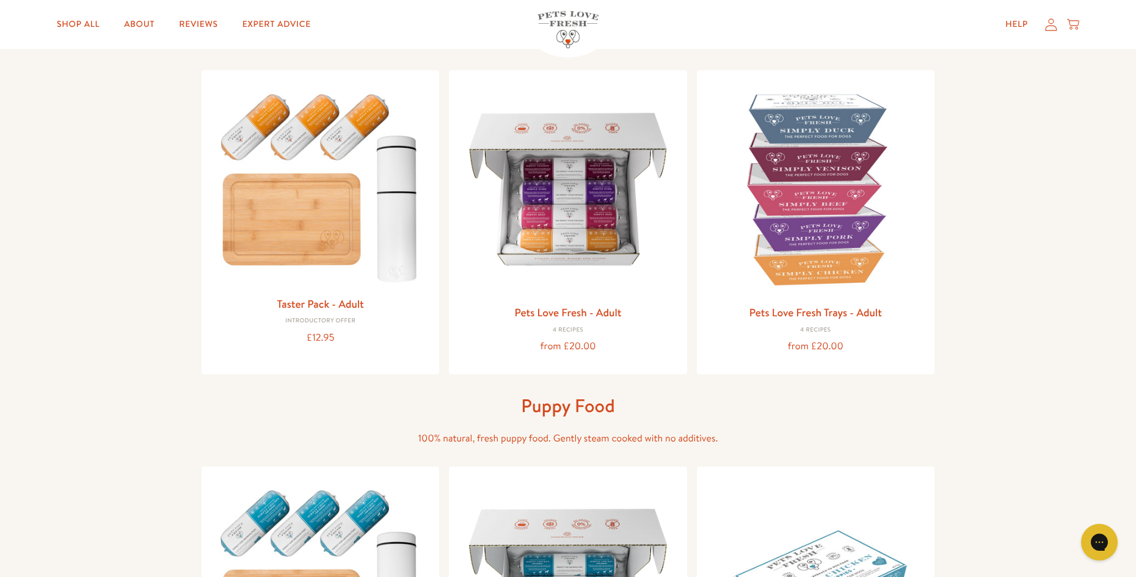
scroll to position [183, 0]
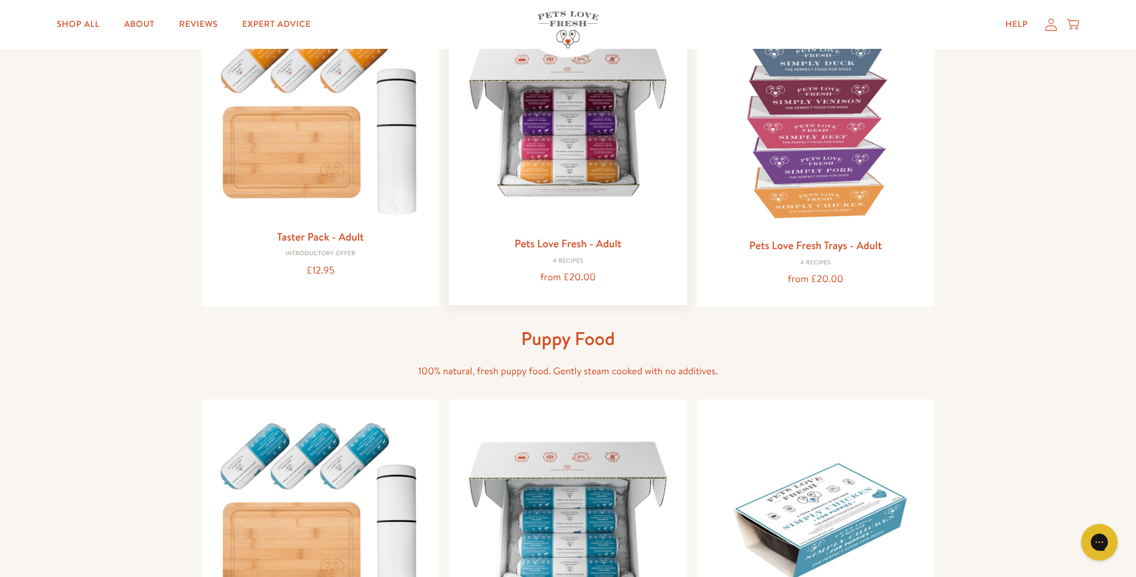
click at [577, 279] on div "from £20.00" at bounding box center [568, 277] width 218 height 16
click at [567, 244] on link "Pets Love Fresh - Adult" at bounding box center [567, 243] width 107 height 15
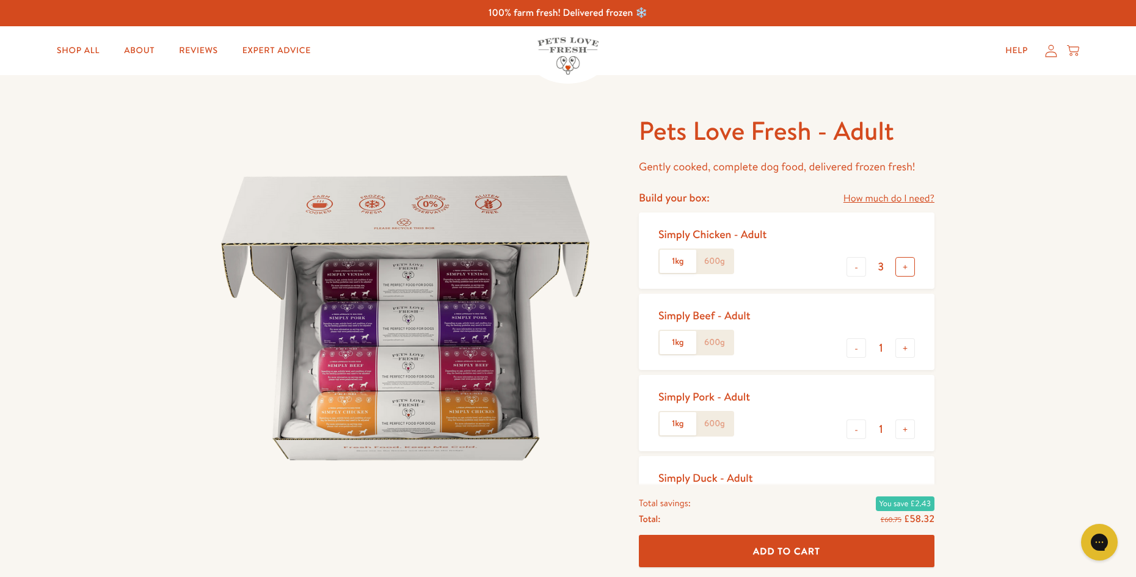
click at [905, 268] on button "+" at bounding box center [905, 267] width 20 height 20
type input "5"
click at [853, 348] on button "-" at bounding box center [856, 348] width 20 height 20
type input "0"
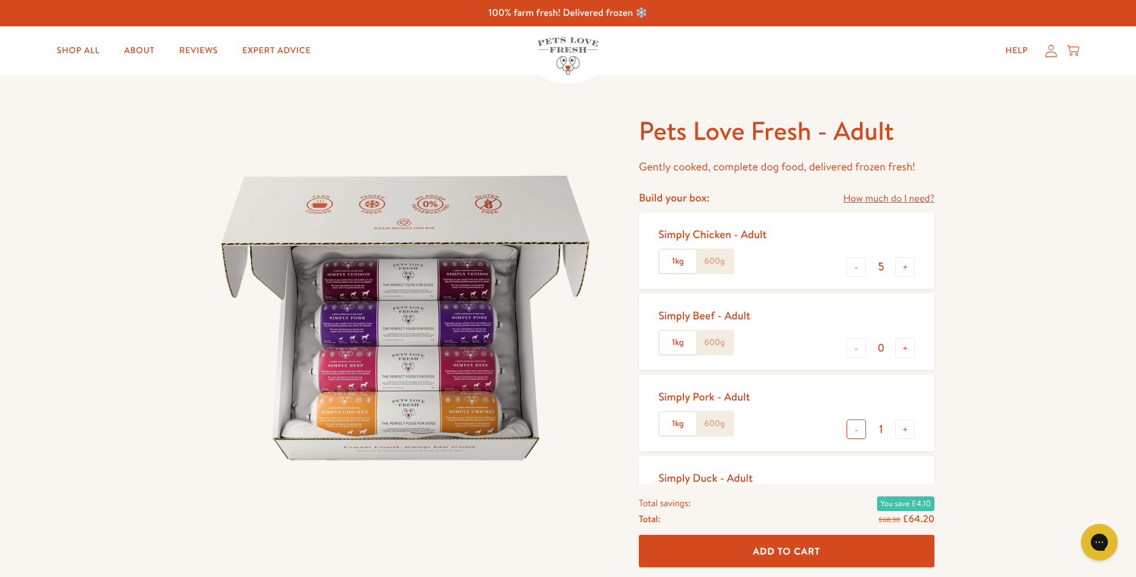
click at [856, 424] on button "-" at bounding box center [856, 430] width 20 height 20
type input "0"
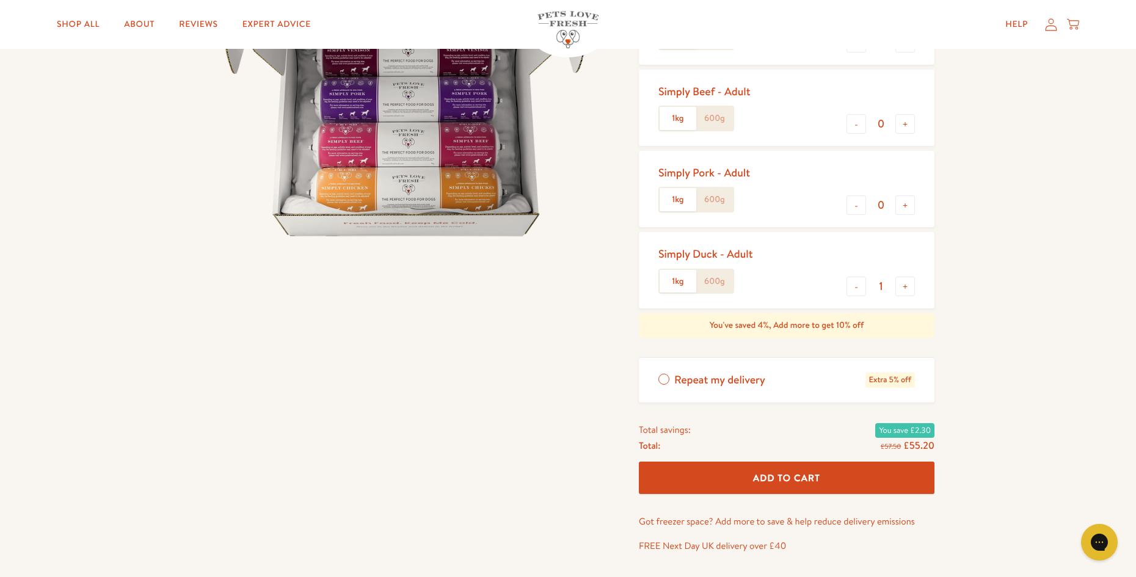
scroll to position [244, 0]
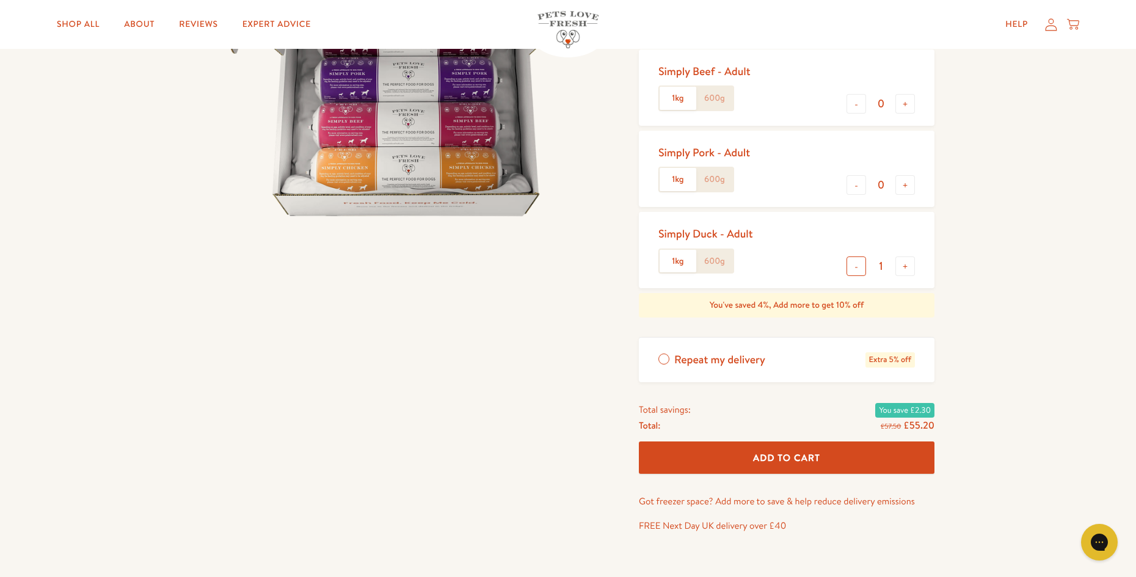
click at [859, 264] on button "-" at bounding box center [856, 266] width 20 height 20
type input "0"
click at [834, 451] on button "Add To Cart" at bounding box center [787, 458] width 296 height 32
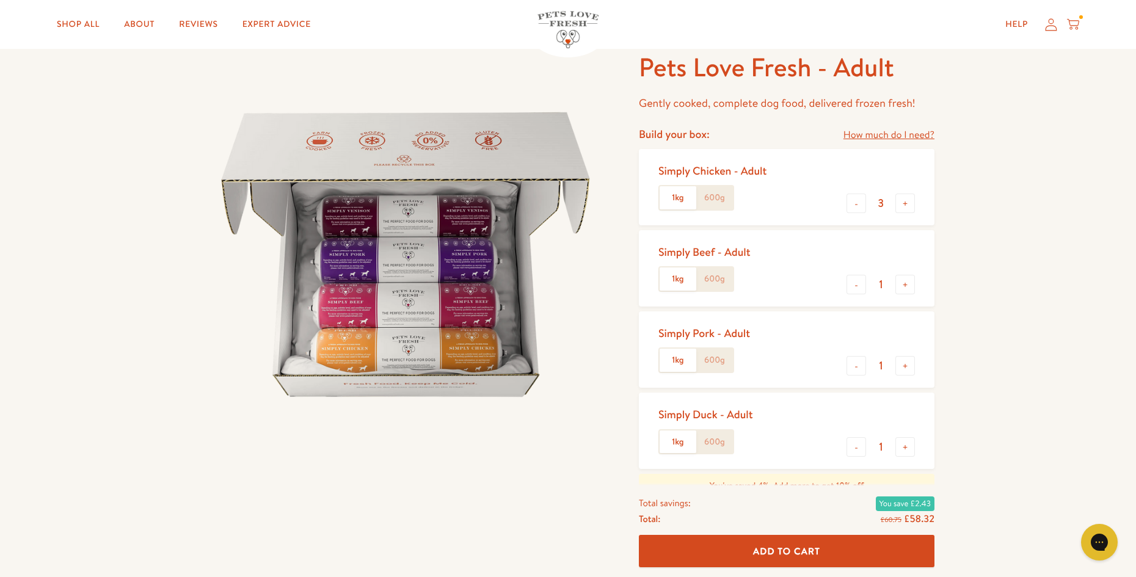
scroll to position [61, 0]
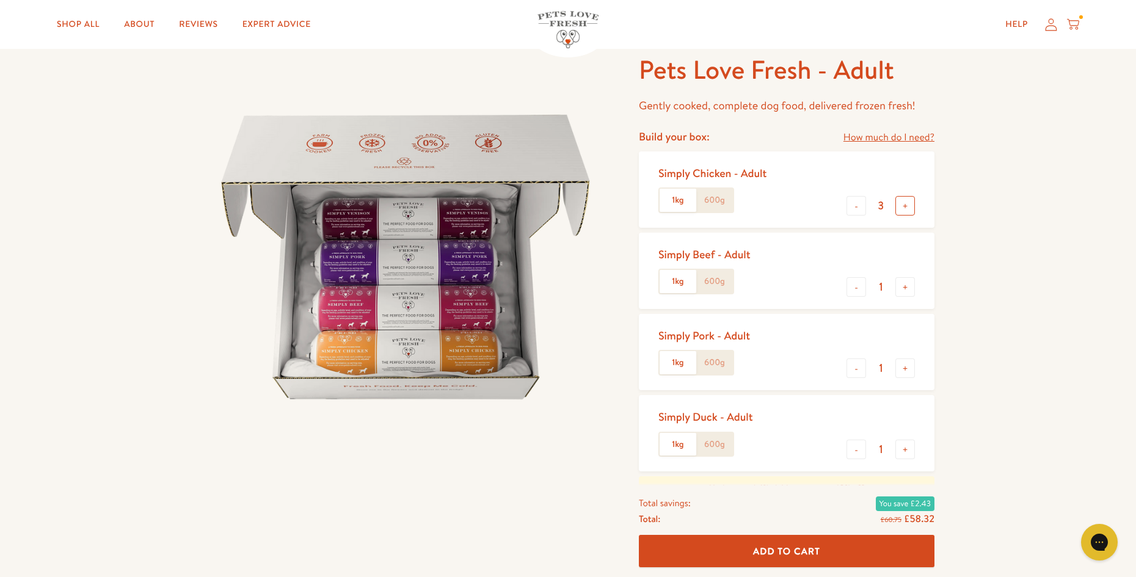
click at [904, 203] on button "+" at bounding box center [905, 206] width 20 height 20
type input "4"
click at [853, 288] on button "-" at bounding box center [856, 287] width 20 height 20
type input "0"
click at [854, 373] on button "-" at bounding box center [856, 368] width 20 height 20
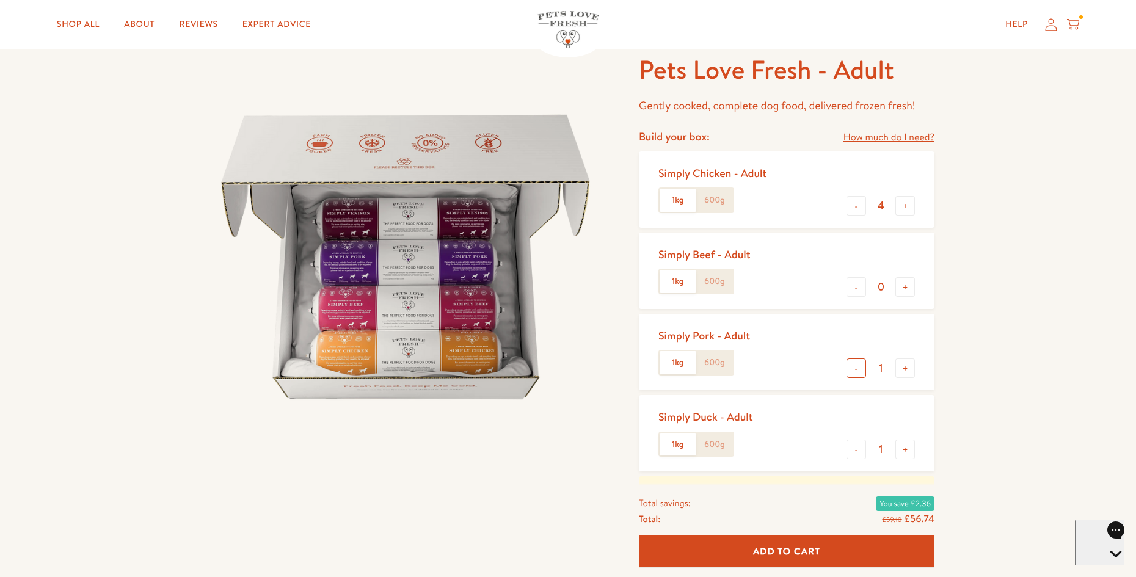
type input "0"
click at [855, 449] on button "-" at bounding box center [856, 450] width 20 height 20
type input "0"
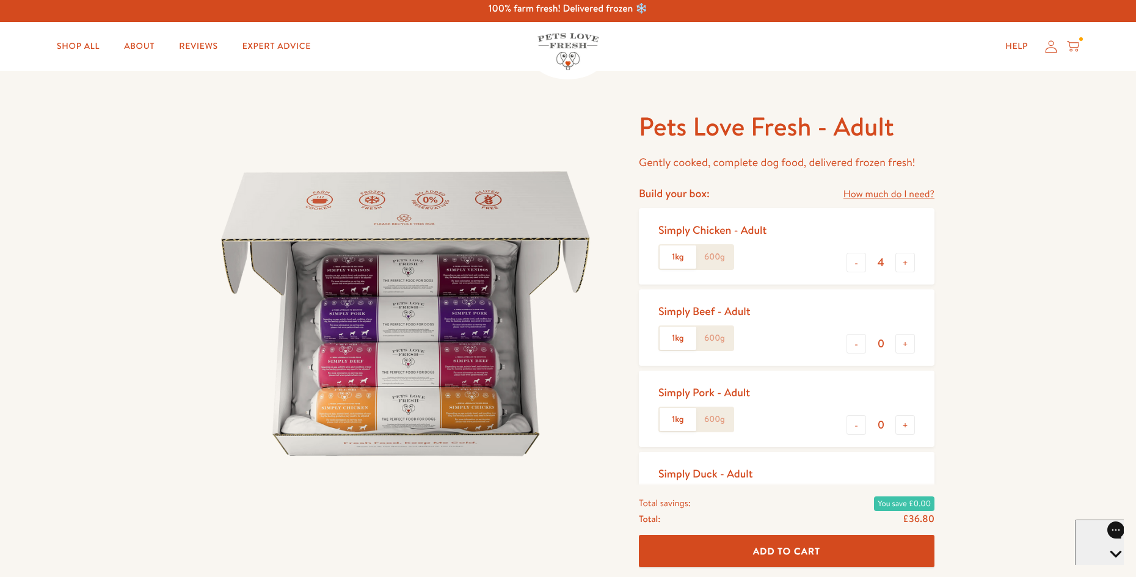
scroll to position [0, 0]
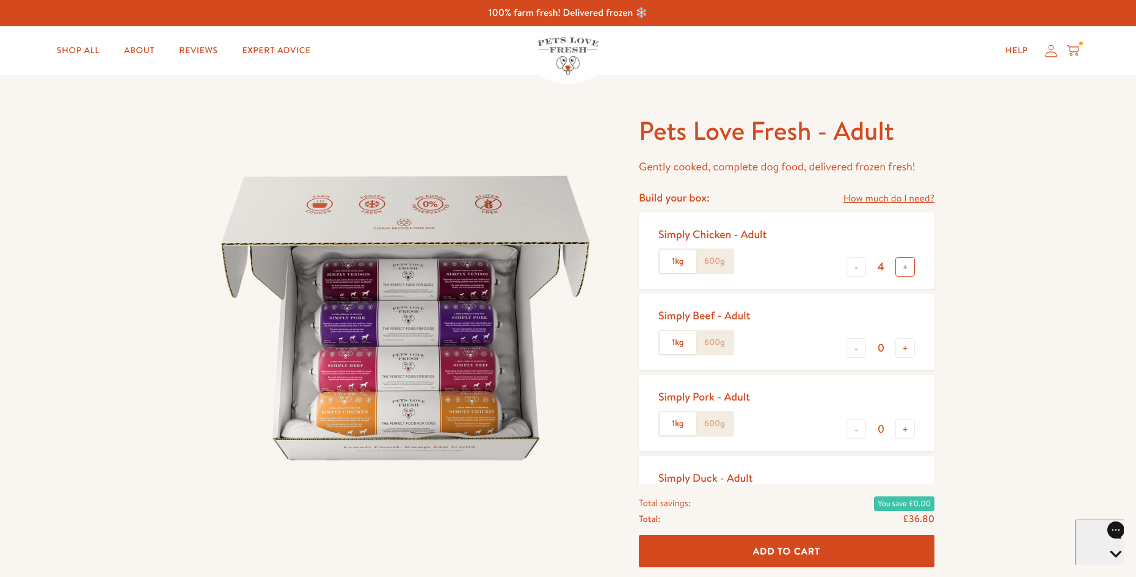
click at [902, 264] on button "+" at bounding box center [905, 267] width 20 height 20
type input "5"
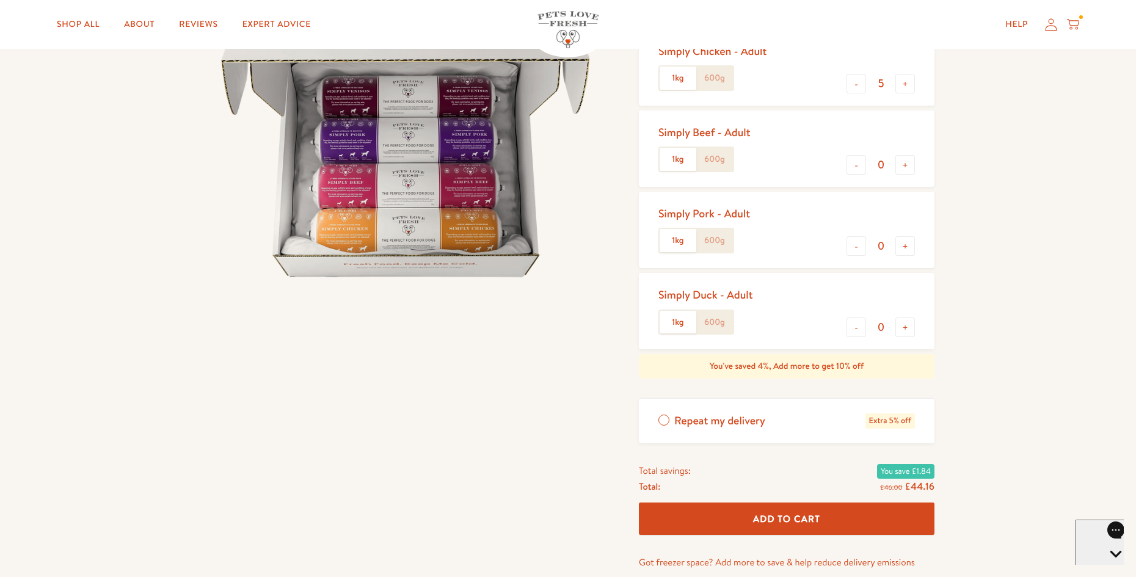
click at [664, 415] on label "Repeat my delivery Extra 5% off" at bounding box center [787, 421] width 296 height 45
click at [0, 0] on input "Repeat my delivery Extra 5% off" at bounding box center [0, 0] width 0 height 0
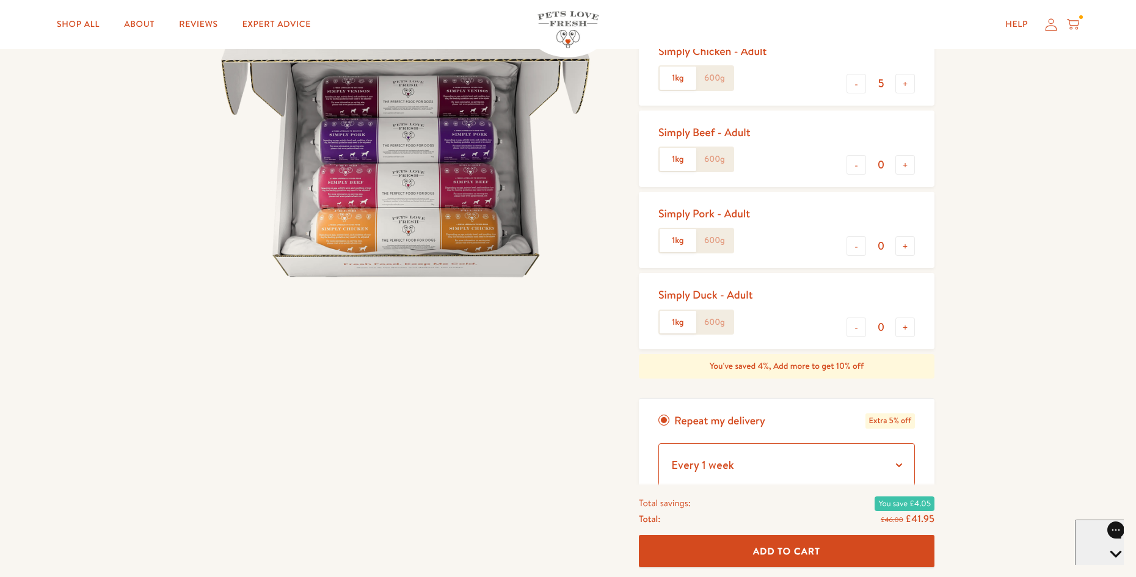
click at [905, 464] on select "Every 1 week Every 2 weeks Every 3 weeks Every 5 weeks Every 7 weeks Every 11 w…" at bounding box center [786, 465] width 256 height 44
select select "Every 12 weeks"
click at [658, 443] on select "Every 1 week Every 2 weeks Every 3 weeks Every 5 weeks Every 7 weeks Every 11 w…" at bounding box center [786, 465] width 256 height 44
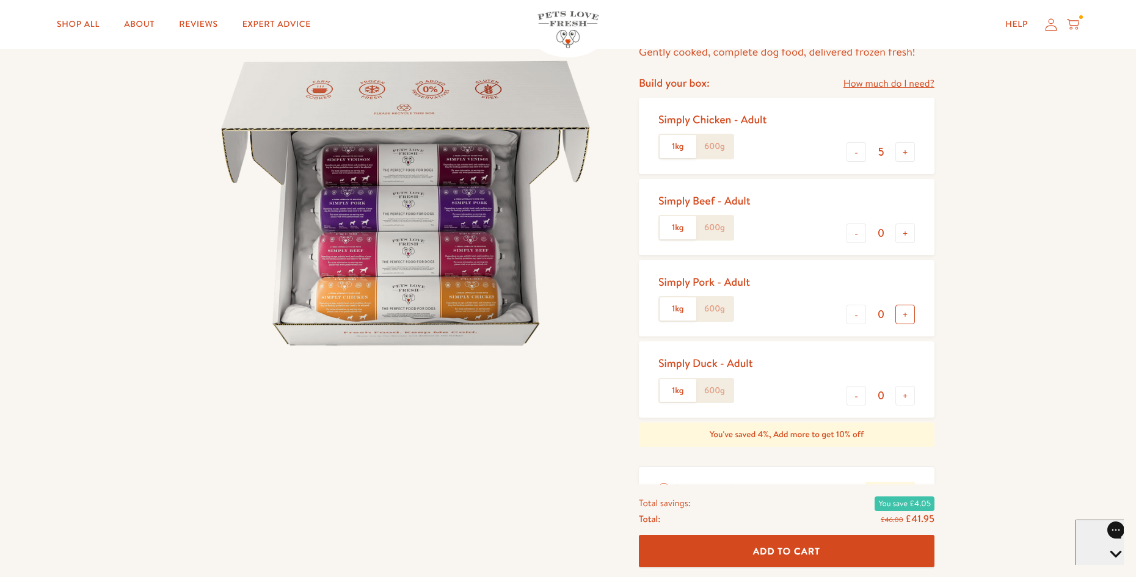
scroll to position [0, 0]
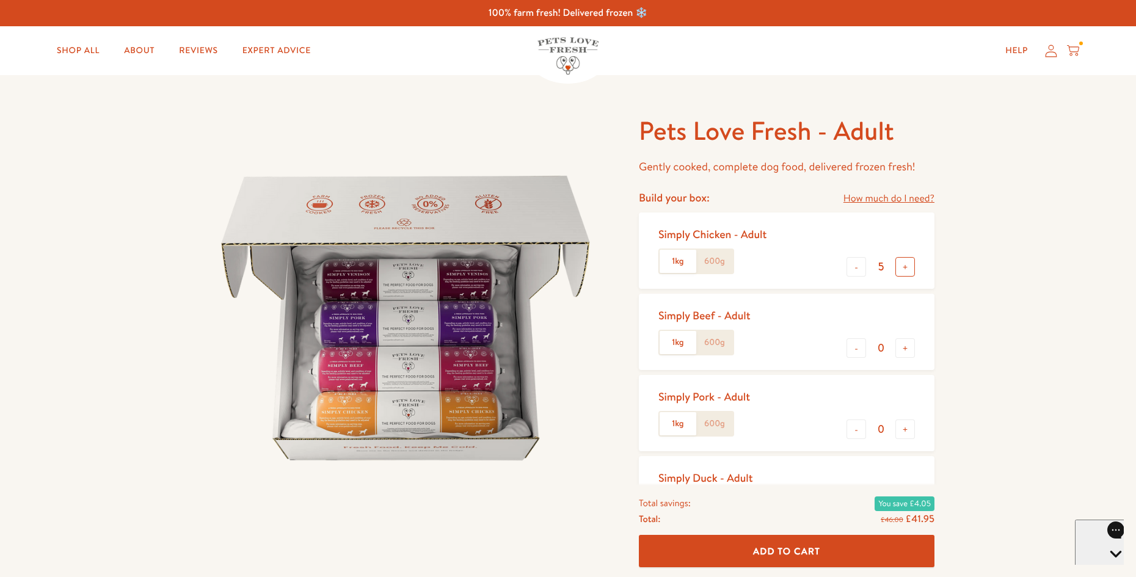
click at [903, 265] on button "+" at bounding box center [905, 267] width 20 height 20
click at [859, 261] on button "-" at bounding box center [856, 267] width 20 height 20
type input "5"
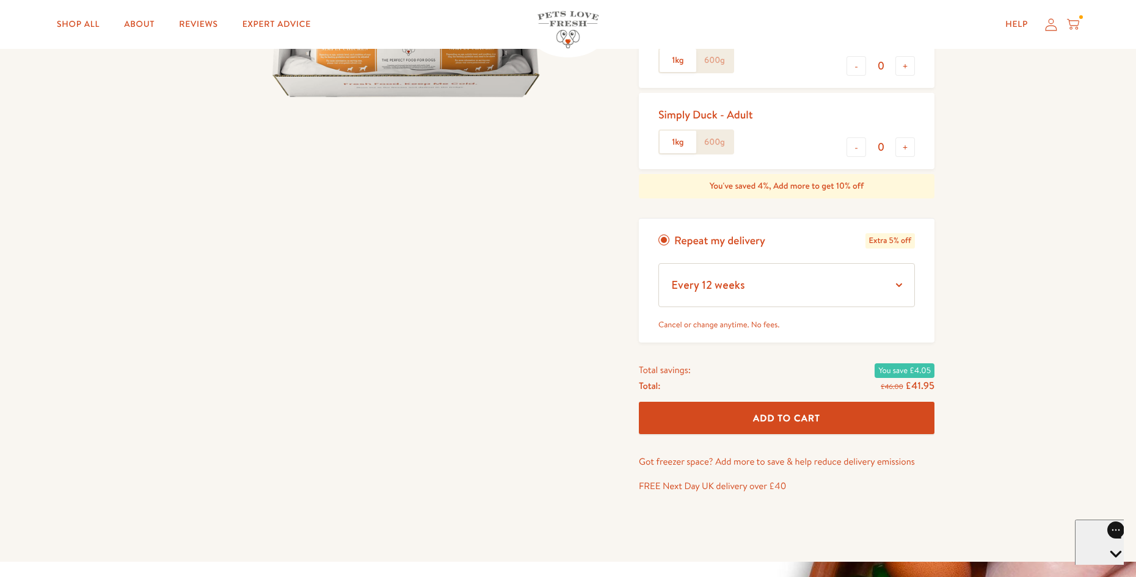
scroll to position [366, 0]
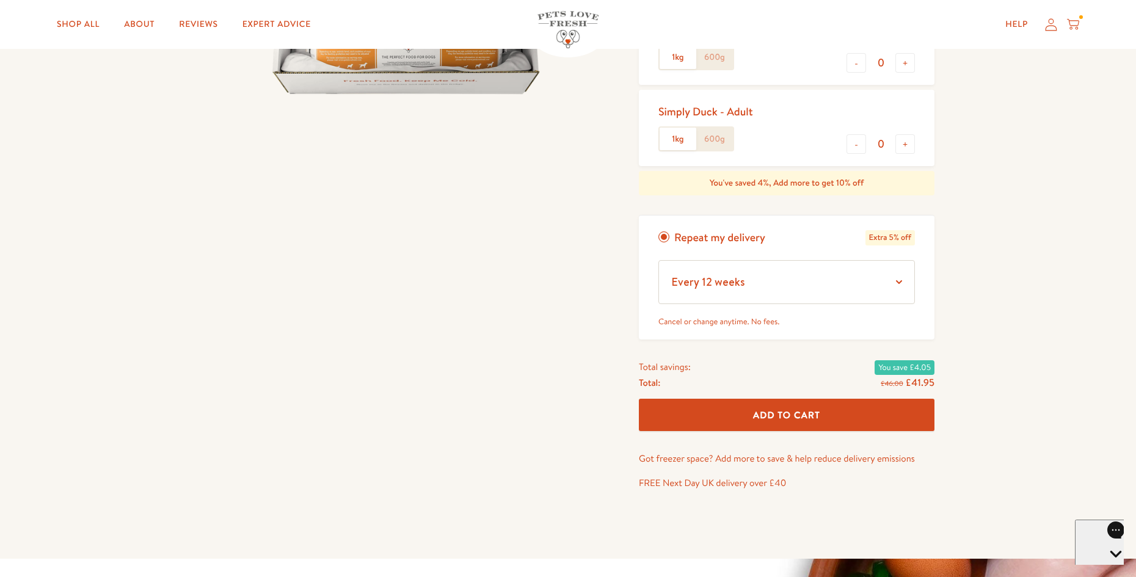
click at [800, 418] on span "Add To Cart" at bounding box center [786, 415] width 67 height 13
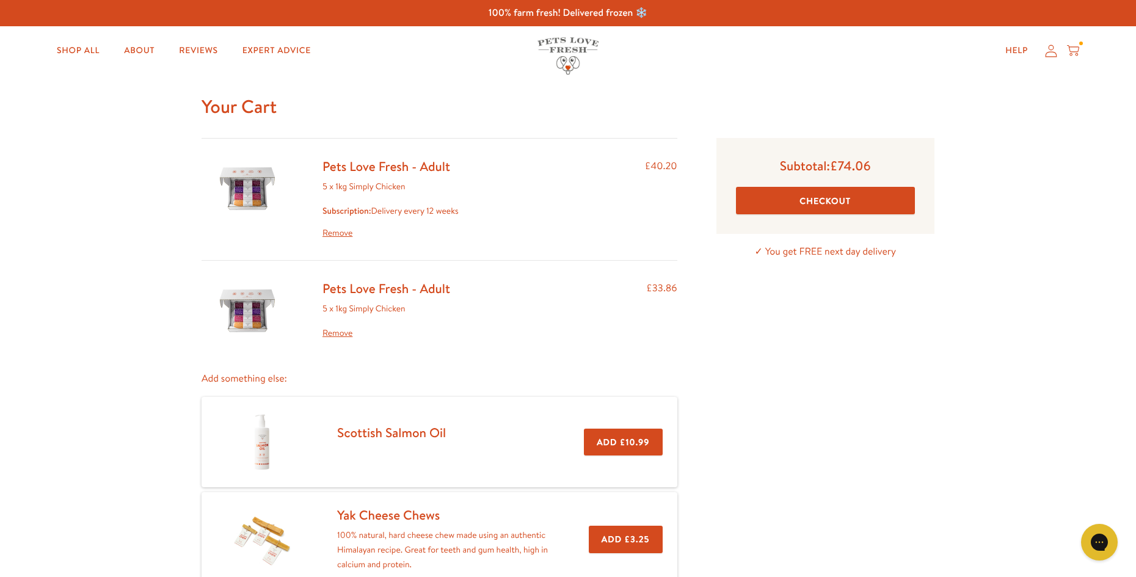
click at [351, 230] on link "Remove" at bounding box center [390, 233] width 136 height 15
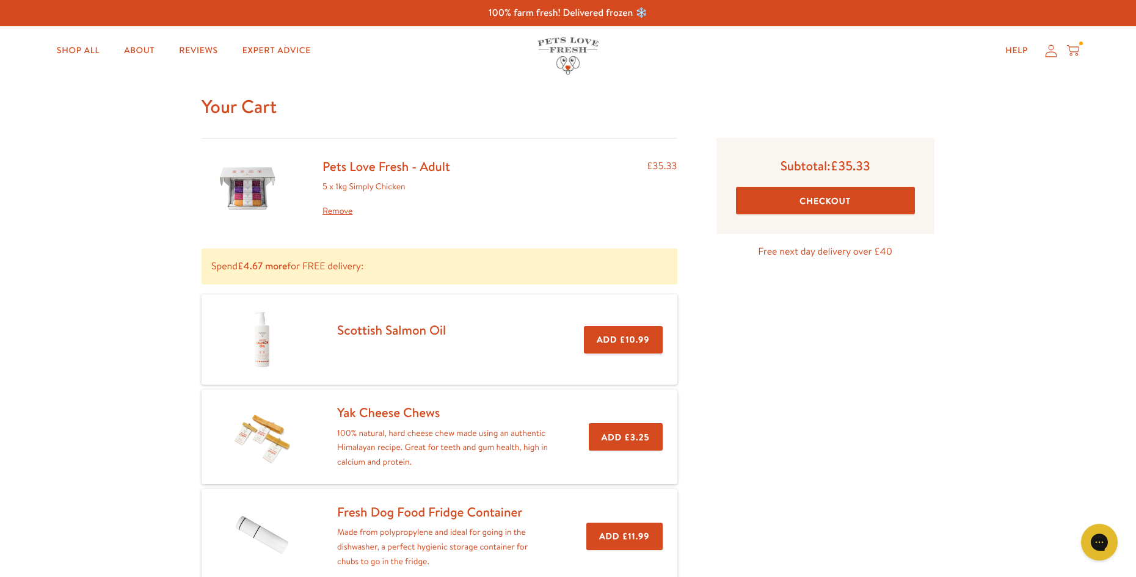
click at [831, 202] on button "Checkout" at bounding box center [825, 200] width 179 height 27
